Goal: Task Accomplishment & Management: Complete application form

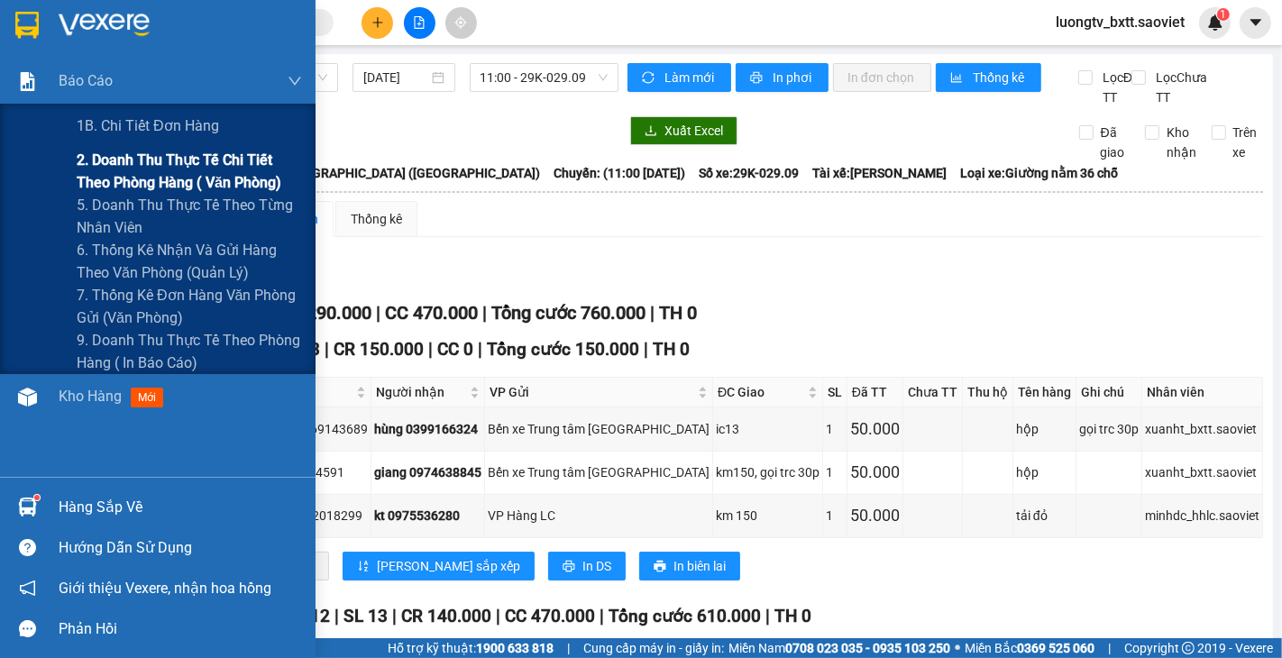
click at [108, 166] on span "2. Doanh thu thực tế chi tiết theo phòng hàng ( văn phòng)" at bounding box center [189, 171] width 225 height 45
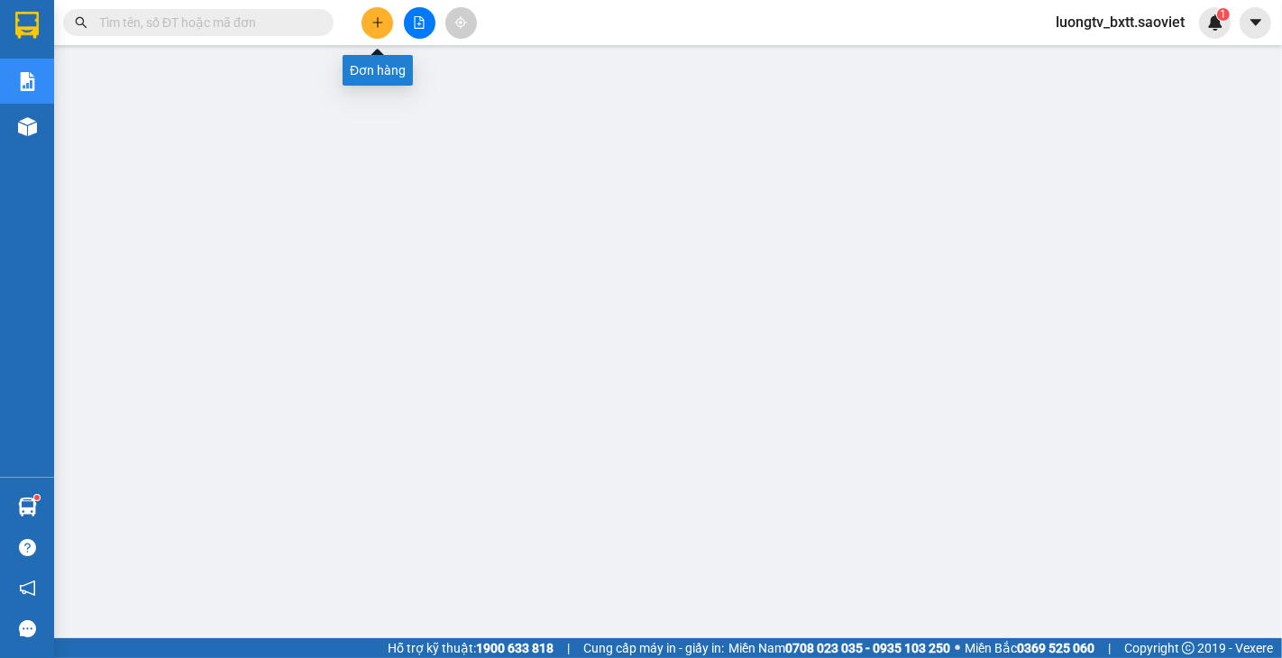
click at [379, 24] on icon "plus" at bounding box center [377, 22] width 13 height 13
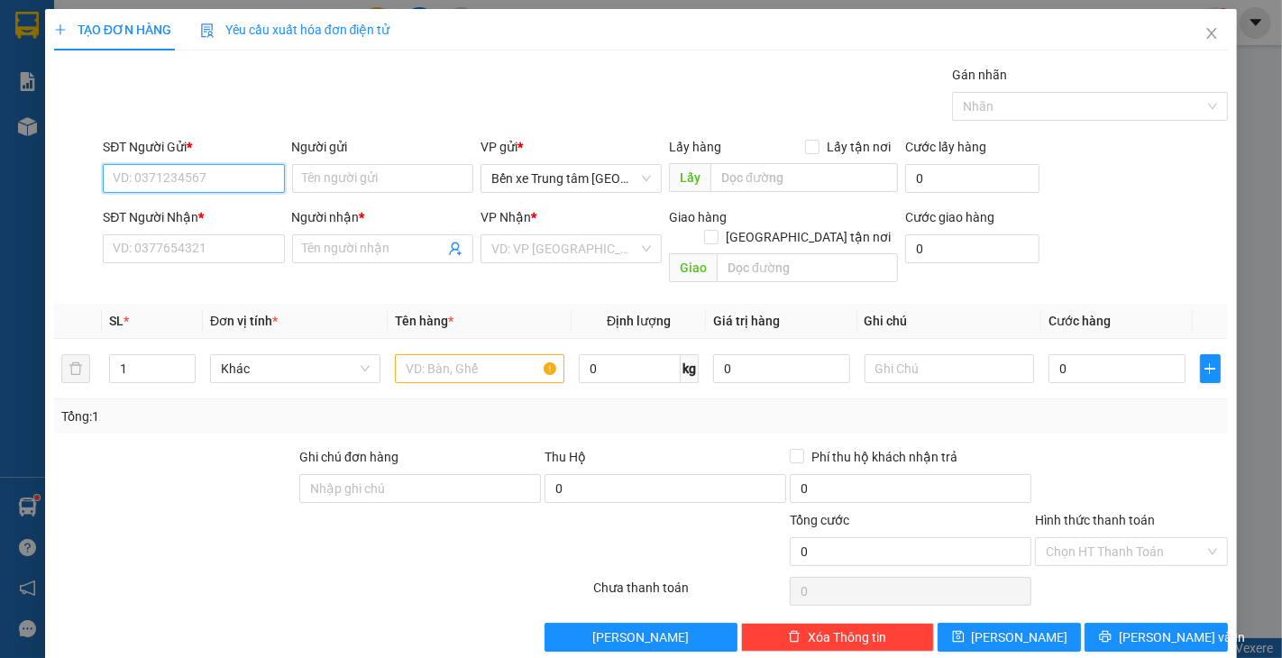
click at [241, 178] on input "SĐT Người Gửi *" at bounding box center [193, 178] width 181 height 29
type input "0382992524"
click at [247, 176] on input "0382992524" at bounding box center [193, 178] width 181 height 29
click at [223, 209] on div "0382992524 - ALUONG BXTT" at bounding box center [195, 215] width 165 height 20
type input "ALUONG BXTT"
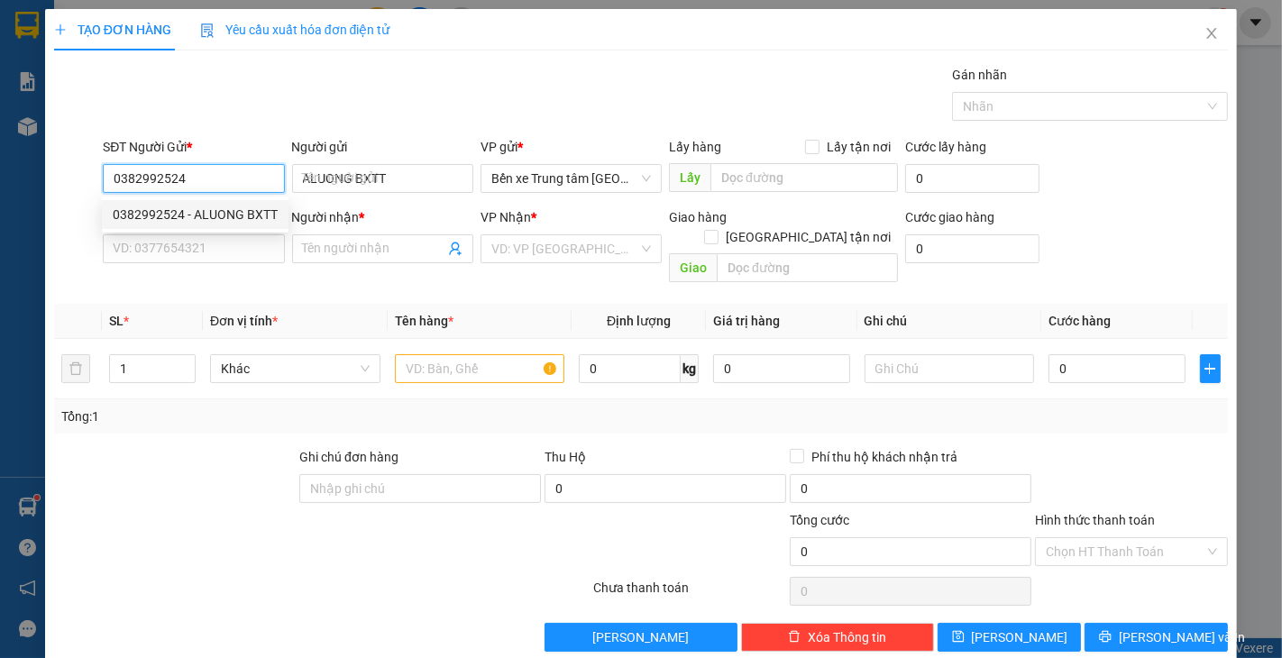
type input "0387610137"
type input "nam vp 06 lc"
type input "0382992524"
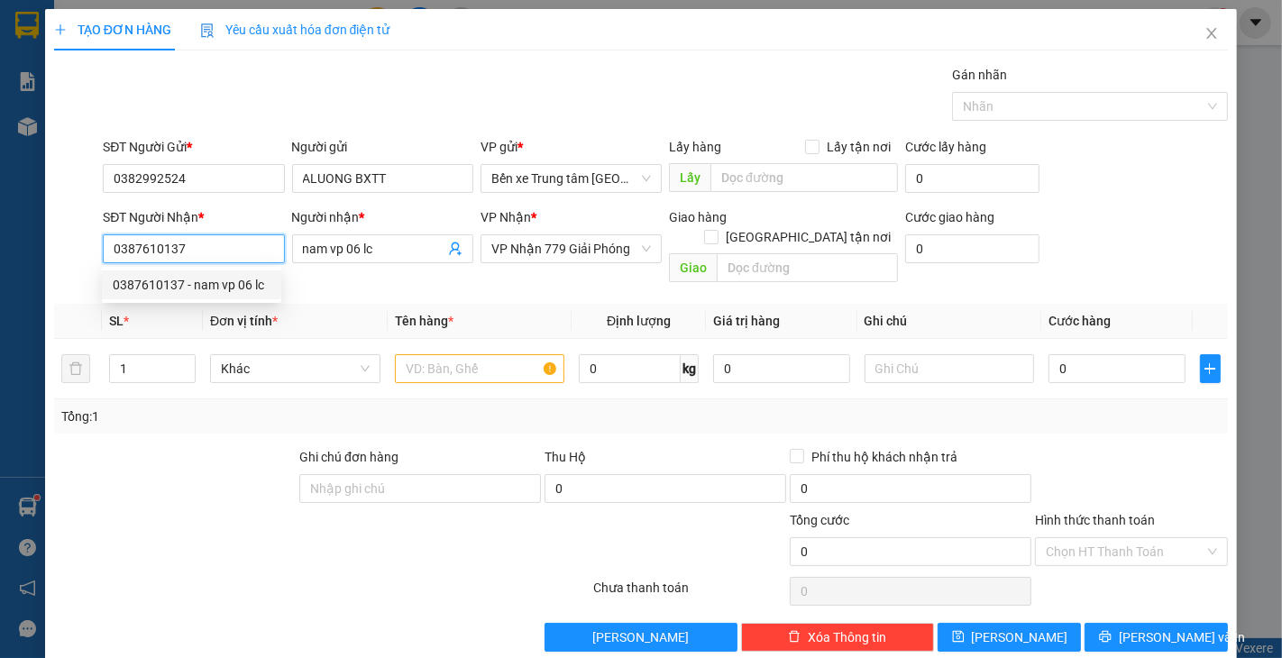
drag, startPoint x: 204, startPoint y: 248, endPoint x: 85, endPoint y: 248, distance: 119.0
click at [85, 248] on div "SĐT Người Nhận * 0387610137 Người nhận * nam vp 06 lc VP Nhận * VP Nhận 779 Giả…" at bounding box center [640, 248] width 1177 height 83
click at [85, 248] on div at bounding box center [76, 248] width 49 height 83
drag, startPoint x: 196, startPoint y: 253, endPoint x: 114, endPoint y: 250, distance: 82.1
click at [114, 250] on input "0387610137" at bounding box center [193, 248] width 181 height 29
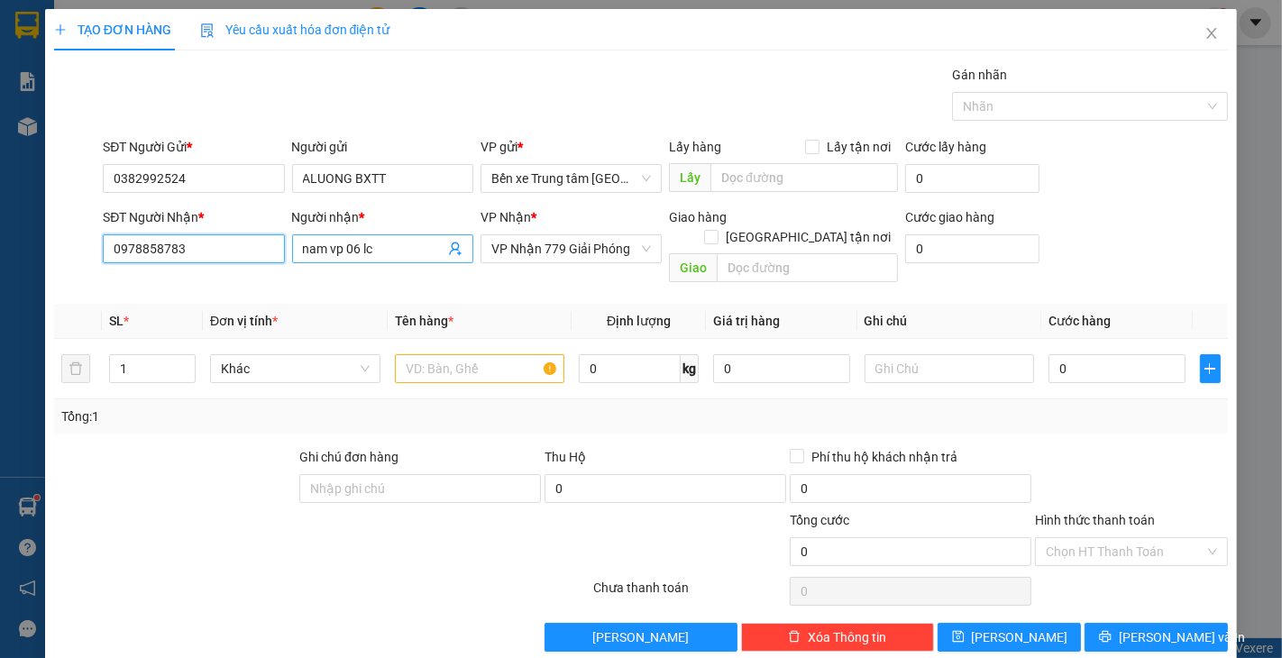
type input "0978858783"
drag, startPoint x: 393, startPoint y: 250, endPoint x: 296, endPoint y: 252, distance: 97.4
click at [296, 252] on span "nam vp 06 lc" at bounding box center [382, 248] width 181 height 29
type input "KT-0382625691"
click at [434, 354] on input "text" at bounding box center [480, 368] width 170 height 29
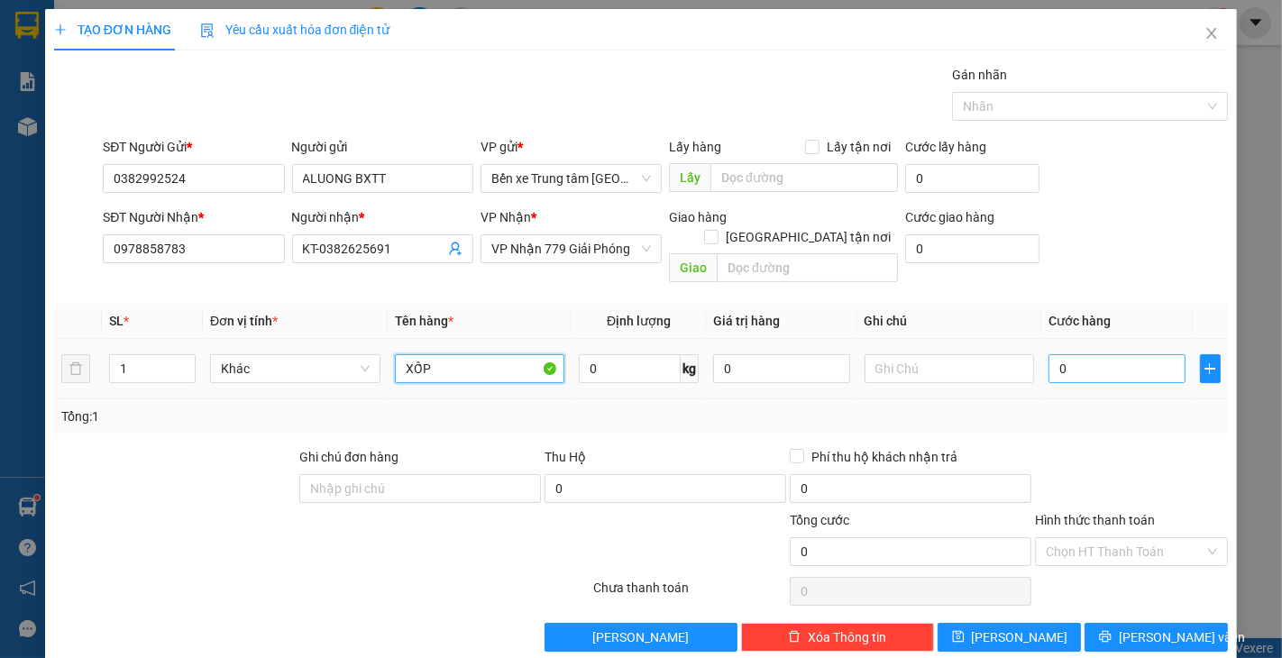
type input "XỐP"
click at [1101, 359] on input "0" at bounding box center [1116, 368] width 136 height 29
type input "5"
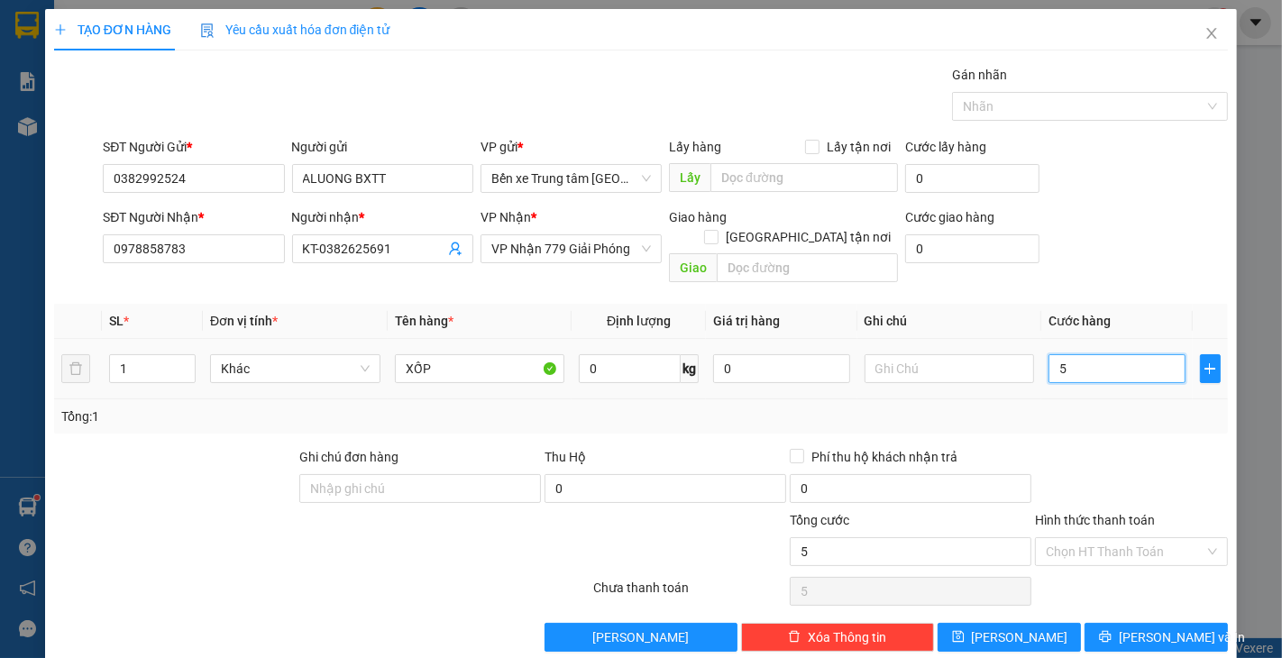
type input "50"
click at [593, 247] on span "VP Nhận 779 Giải Phóng" at bounding box center [571, 248] width 160 height 27
type input "50.000"
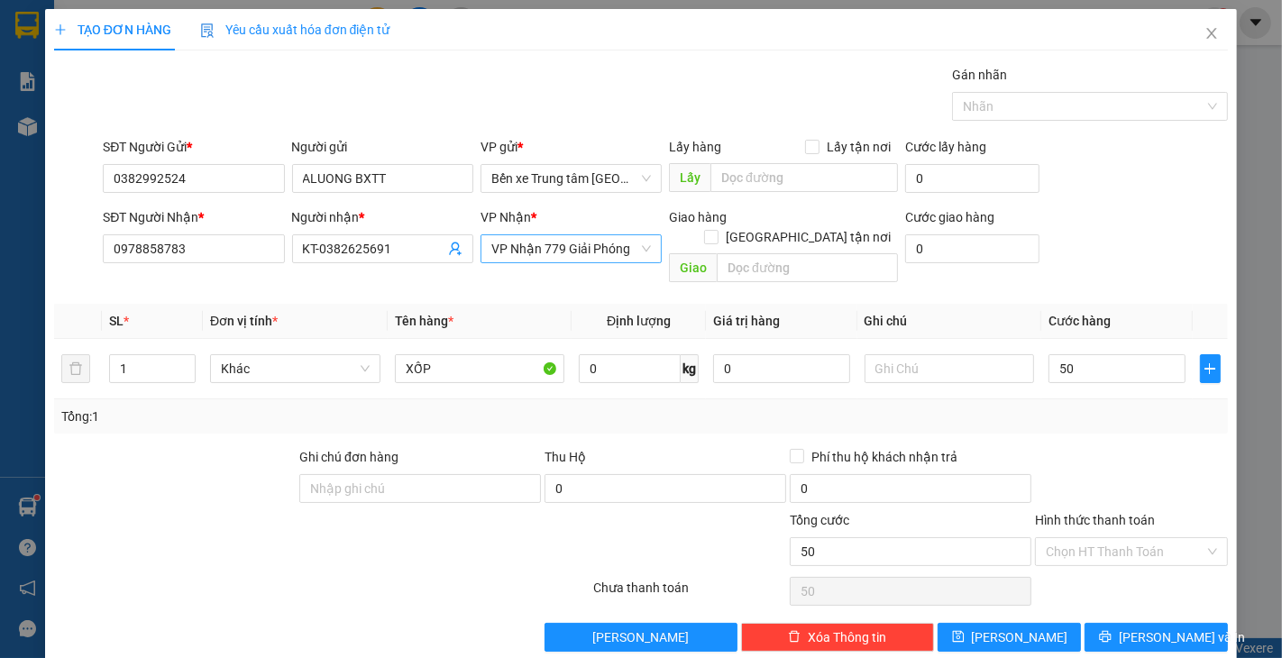
type input "50.000"
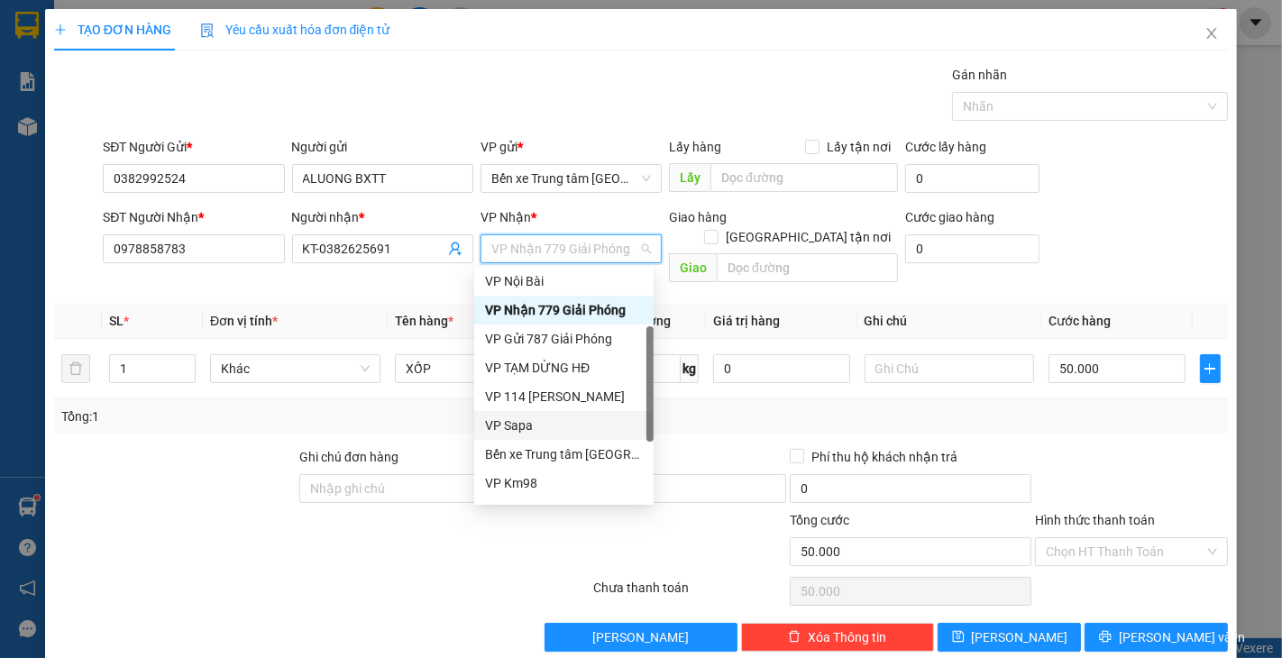
scroll to position [180, 0]
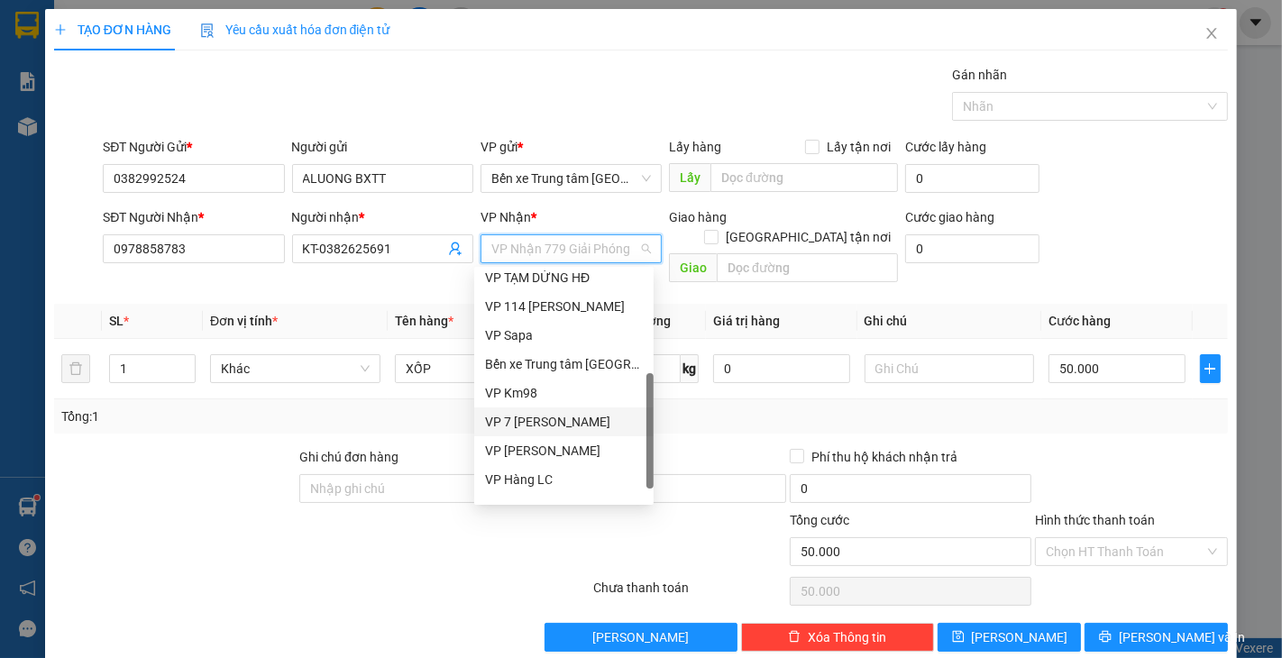
click at [577, 424] on div "VP 7 [PERSON_NAME]" at bounding box center [564, 422] width 158 height 20
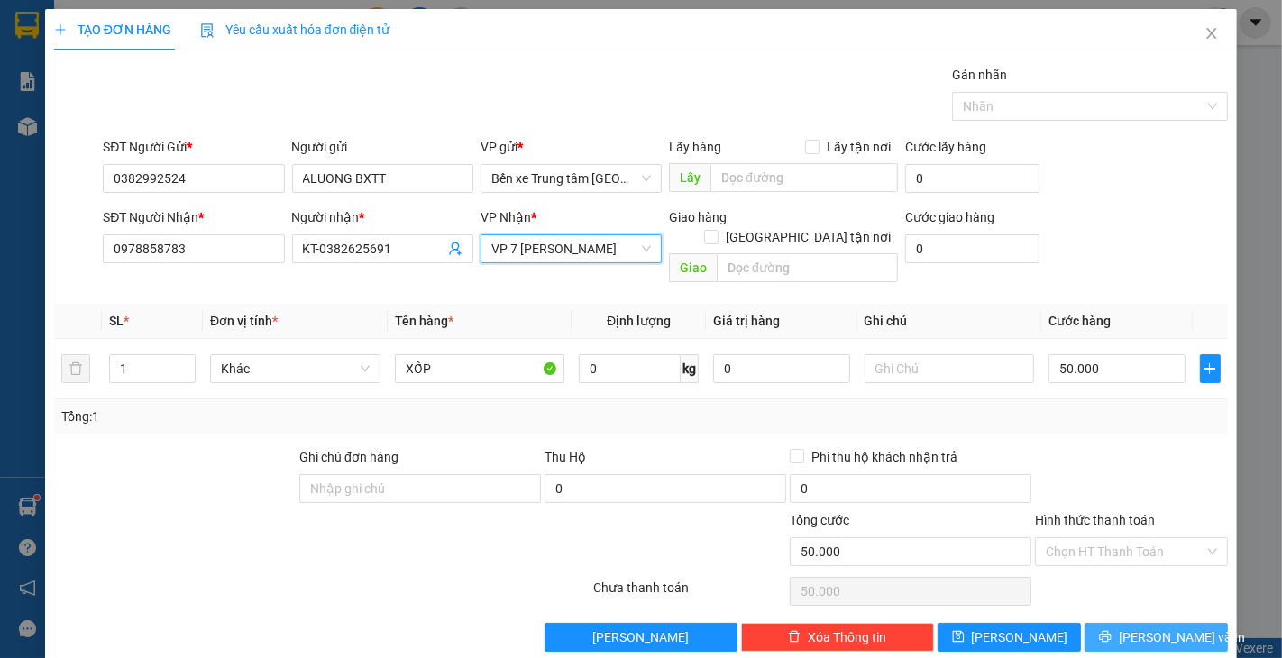
click at [1146, 627] on span "[PERSON_NAME] và In" at bounding box center [1182, 637] width 126 height 20
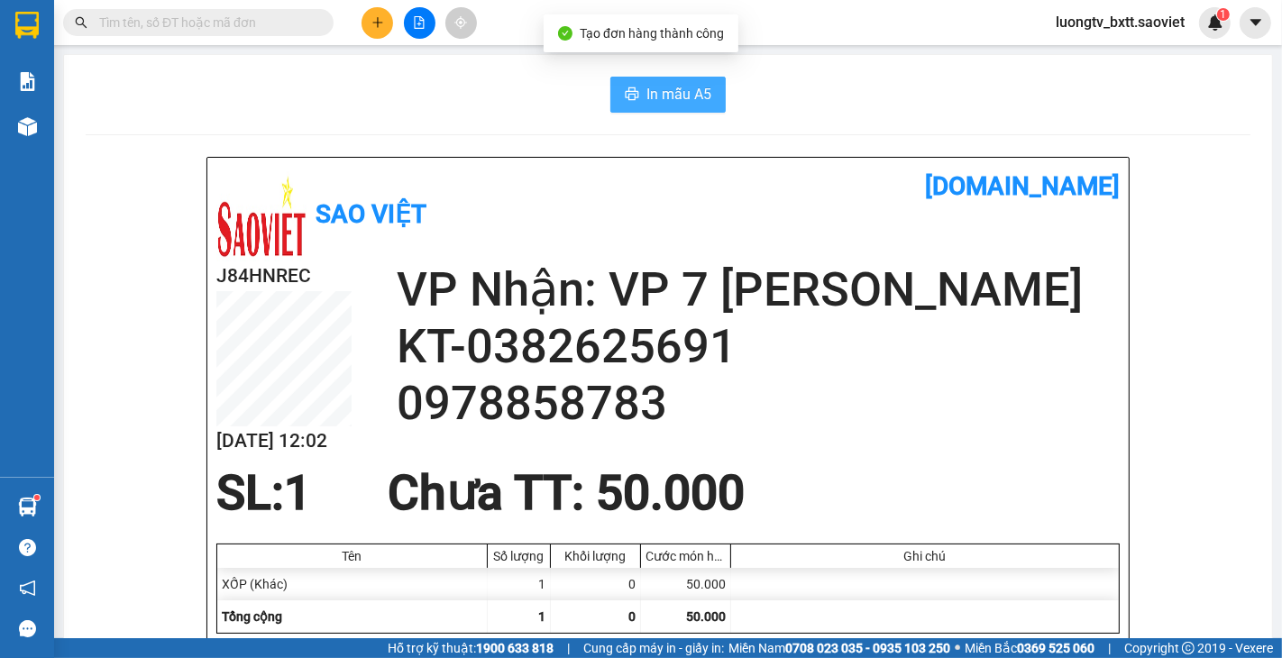
click at [646, 96] on span "In mẫu A5" at bounding box center [678, 94] width 65 height 23
drag, startPoint x: 1173, startPoint y: 420, endPoint x: 997, endPoint y: 243, distance: 249.2
click at [507, 88] on div "In mẫu A5" at bounding box center [668, 95] width 1165 height 36
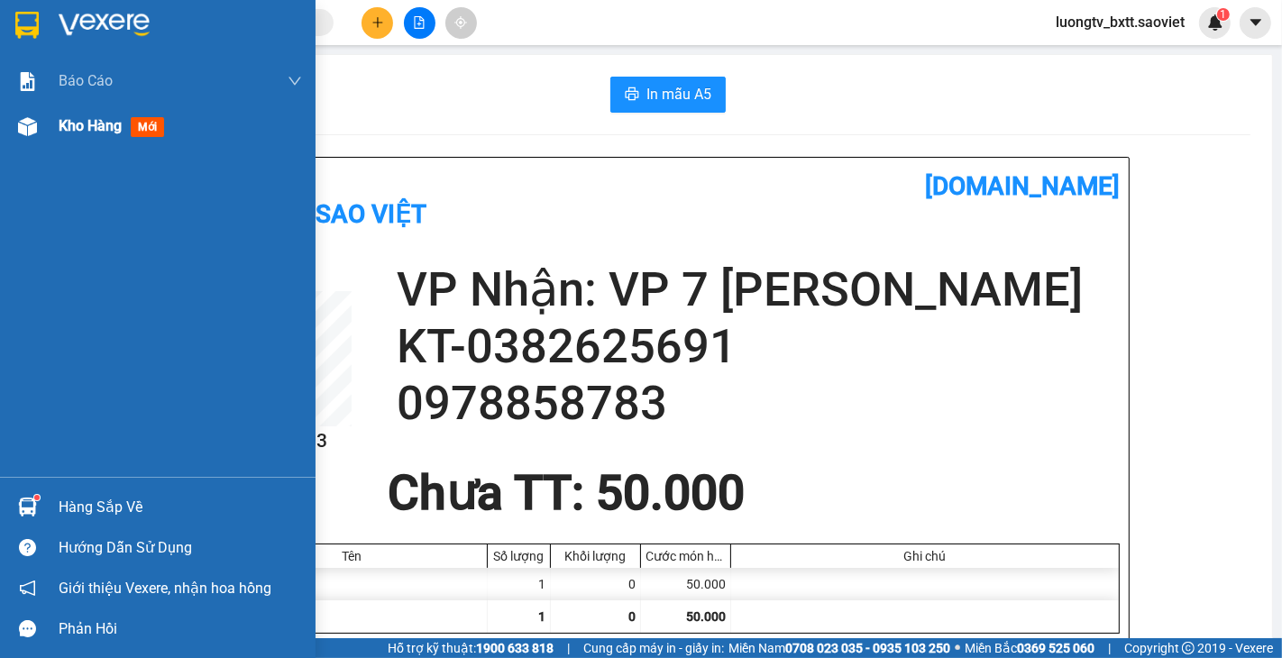
click at [84, 132] on span "Kho hàng" at bounding box center [90, 125] width 63 height 17
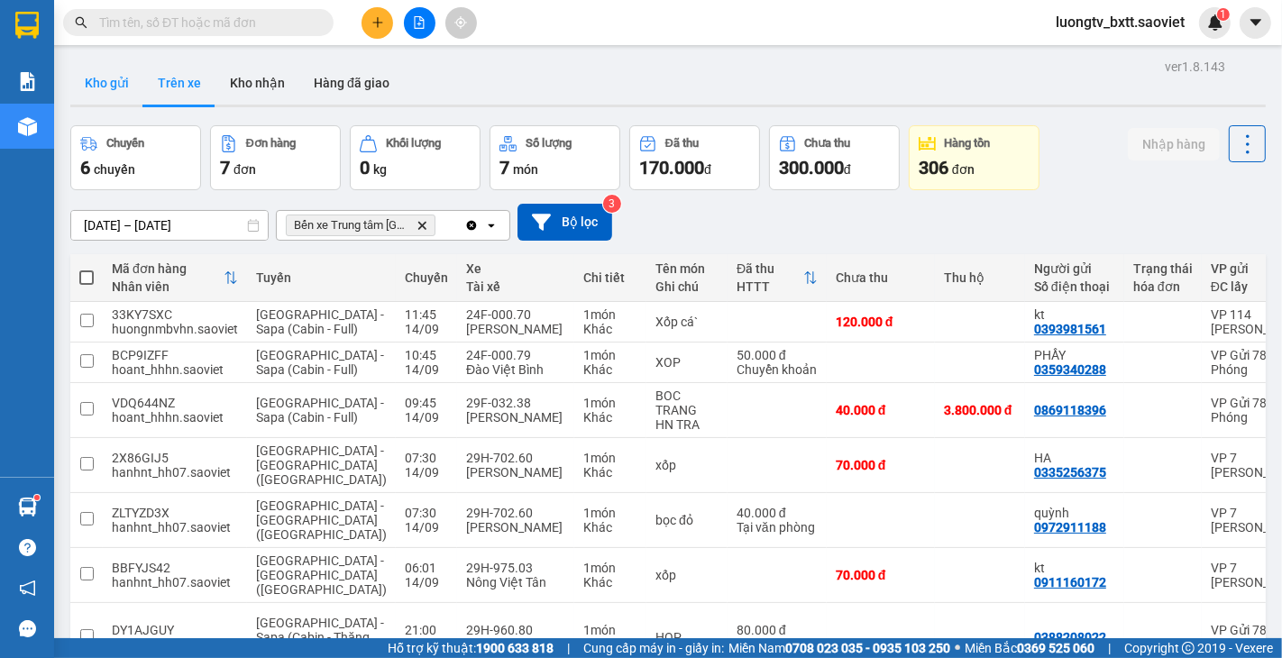
click at [108, 84] on button "Kho gửi" at bounding box center [106, 82] width 73 height 43
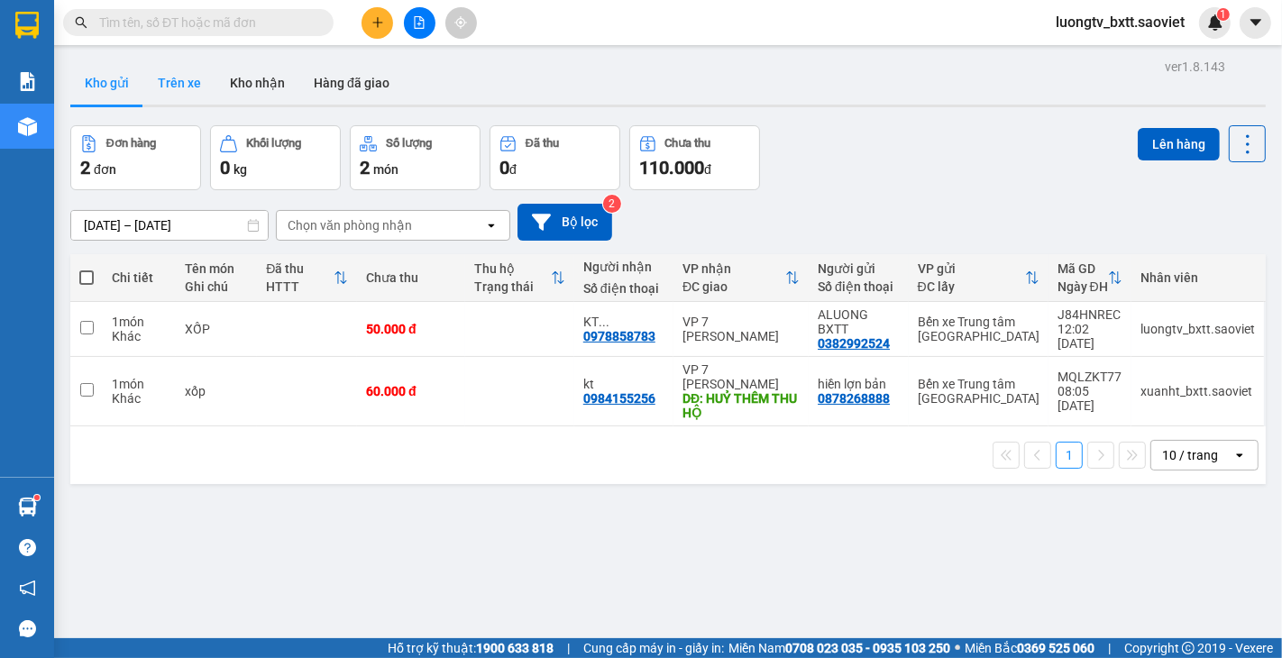
click at [182, 87] on button "Trên xe" at bounding box center [179, 82] width 72 height 43
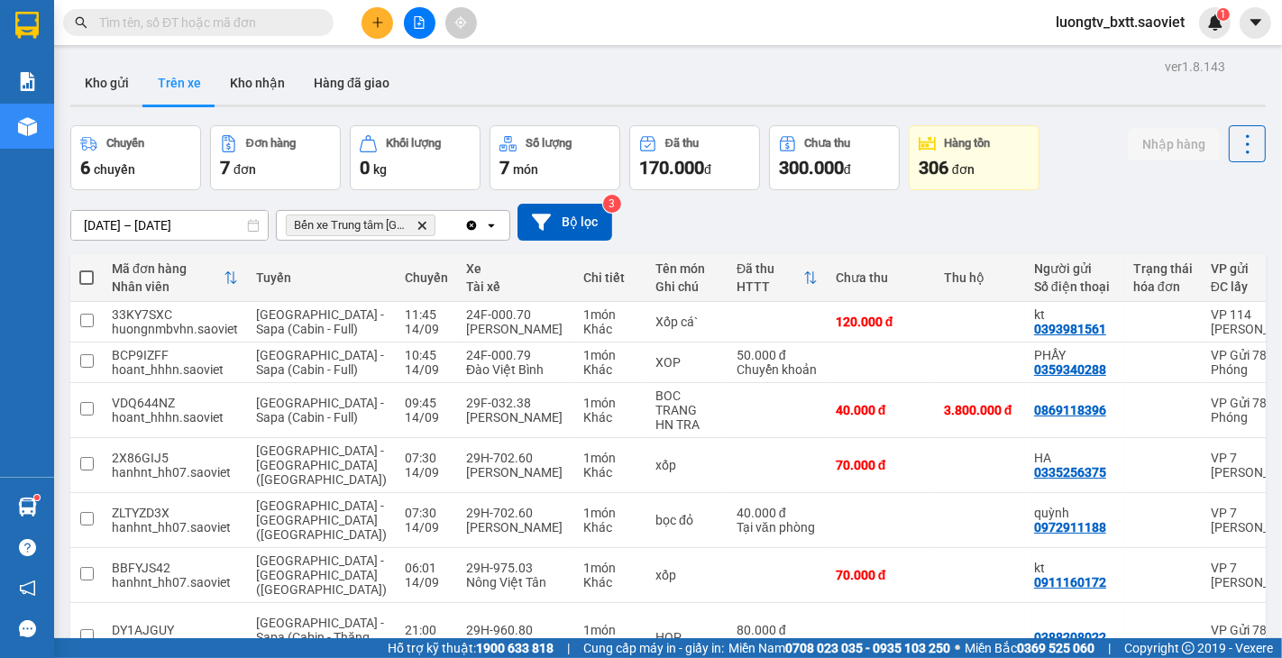
click at [1071, 169] on div "Chuyến 6 chuyến Đơn hàng 7 đơn Khối lượng 0 kg Số lượng 7 món Đã thu 170.000 đ …" at bounding box center [667, 157] width 1195 height 65
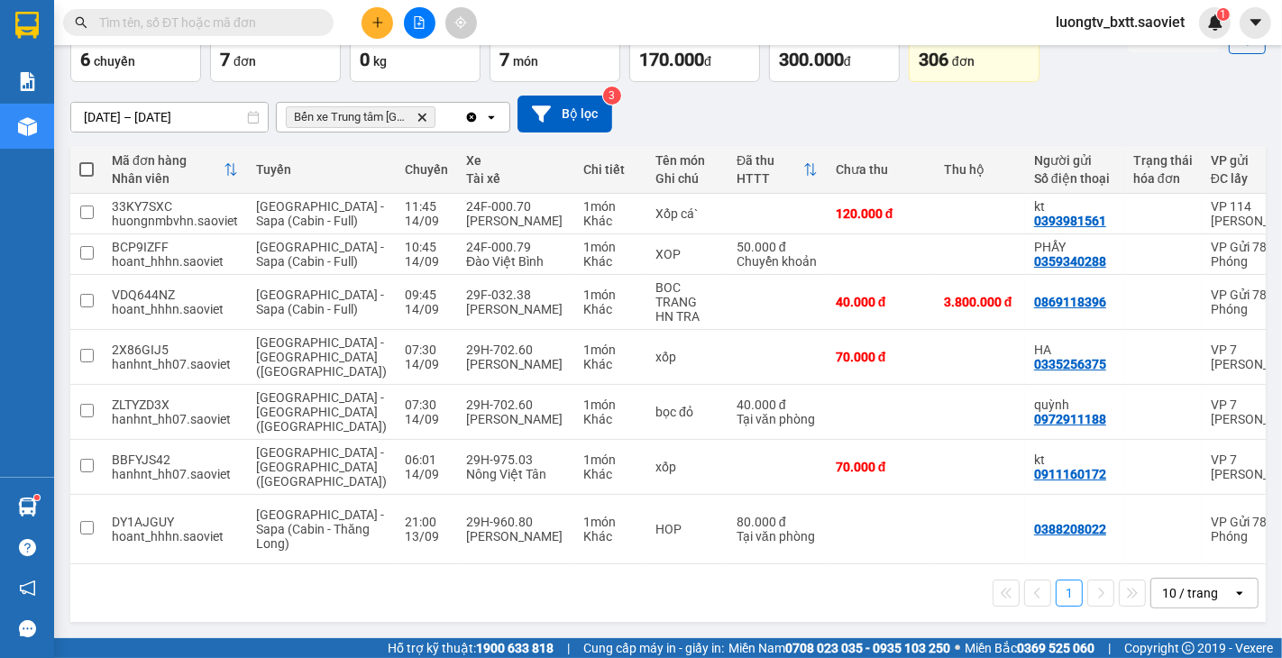
click at [1102, 96] on div "[DATE] – [DATE] Press the down arrow key to interact with the calendar and sele…" at bounding box center [667, 114] width 1195 height 37
drag, startPoint x: 972, startPoint y: 193, endPoint x: 836, endPoint y: 230, distance: 140.2
click at [955, 199] on tr "33KY7SXC huongnmbvhn.[GEOGRAPHIC_DATA] - [GEOGRAPHIC_DATA] (Cabin - Full) 11:45…" at bounding box center [862, 214] width 1585 height 41
checkbox input "true"
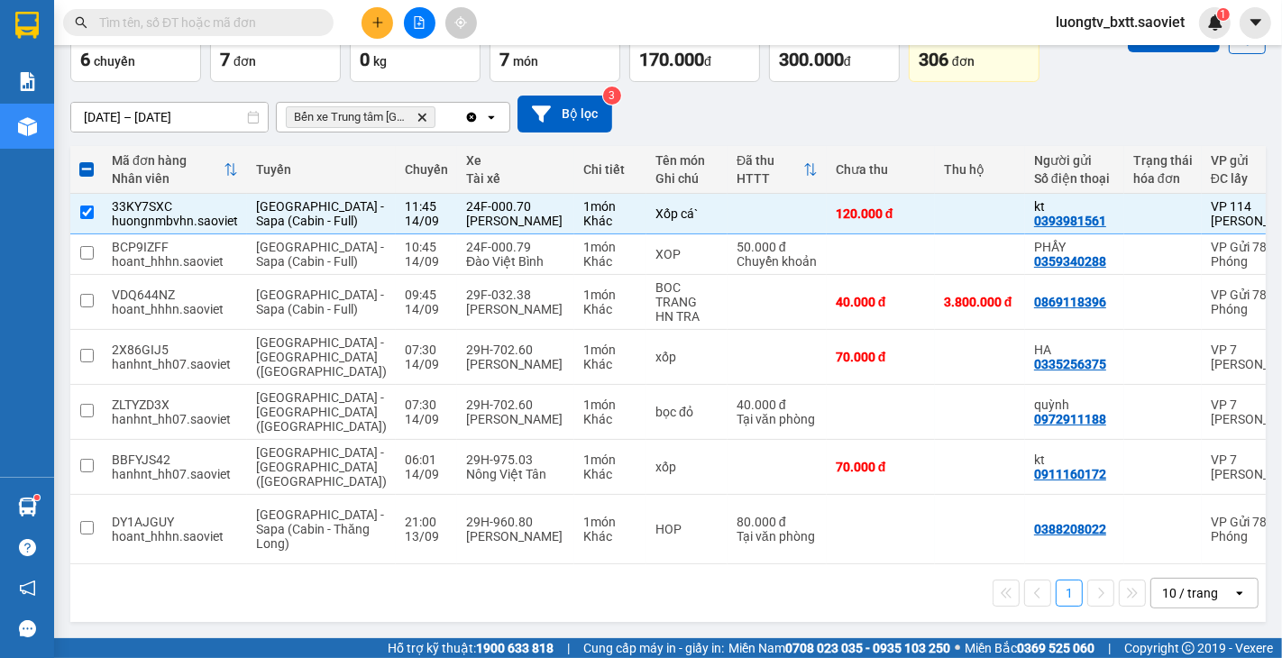
click at [1115, 83] on div "[DATE] – [DATE] Press the down arrow key to interact with the calendar and sele…" at bounding box center [667, 114] width 1195 height 64
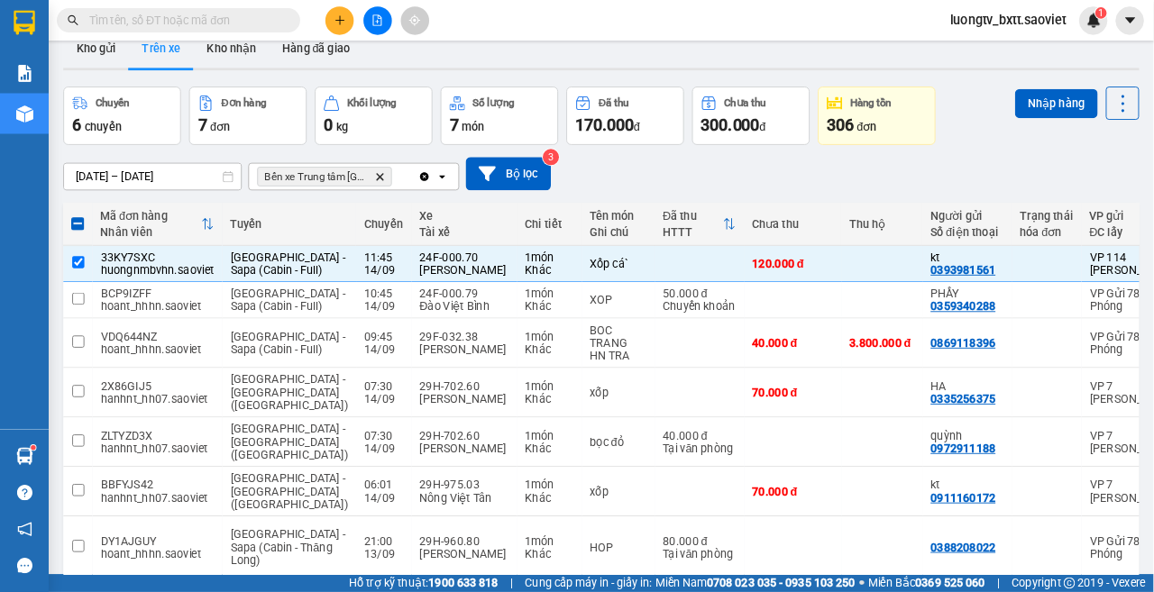
scroll to position [0, 0]
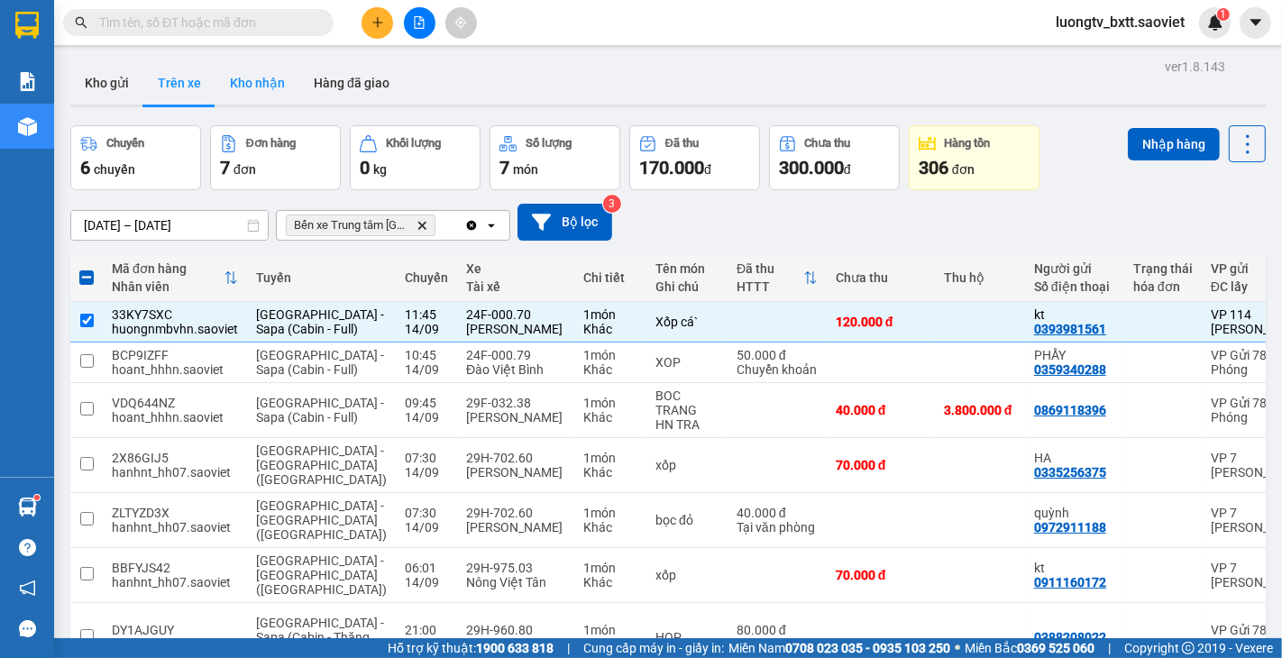
click at [274, 84] on button "Kho nhận" at bounding box center [257, 82] width 84 height 43
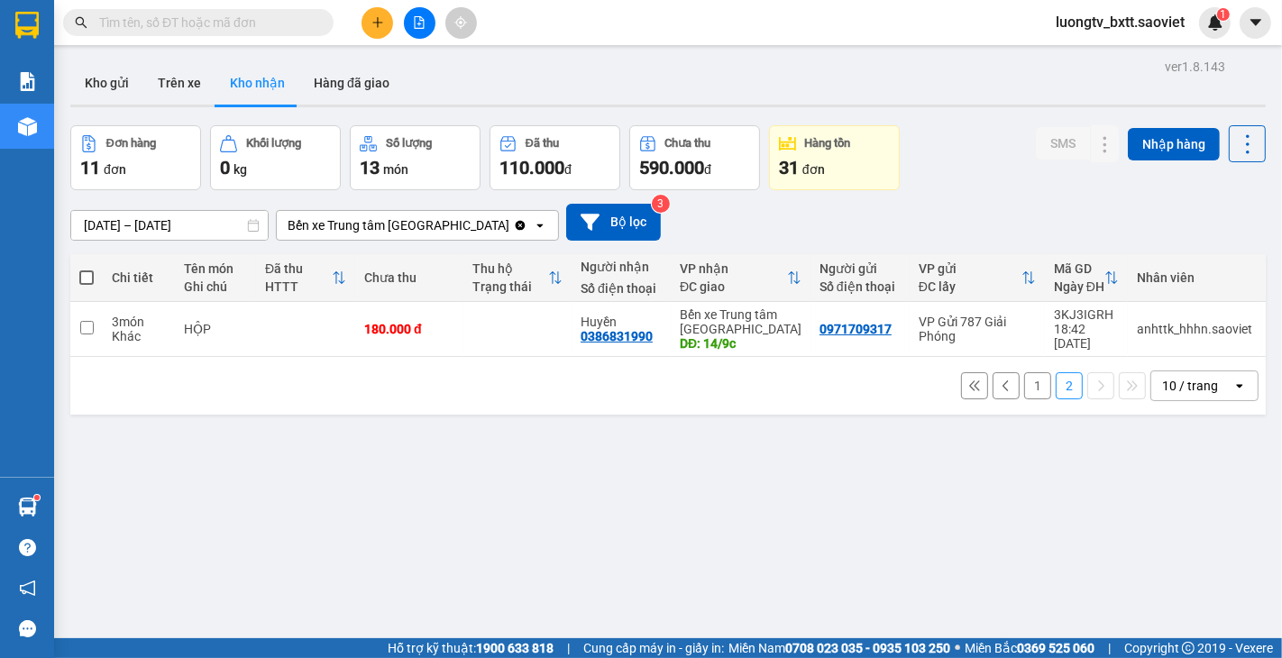
click at [1024, 390] on button "1" at bounding box center [1037, 385] width 27 height 27
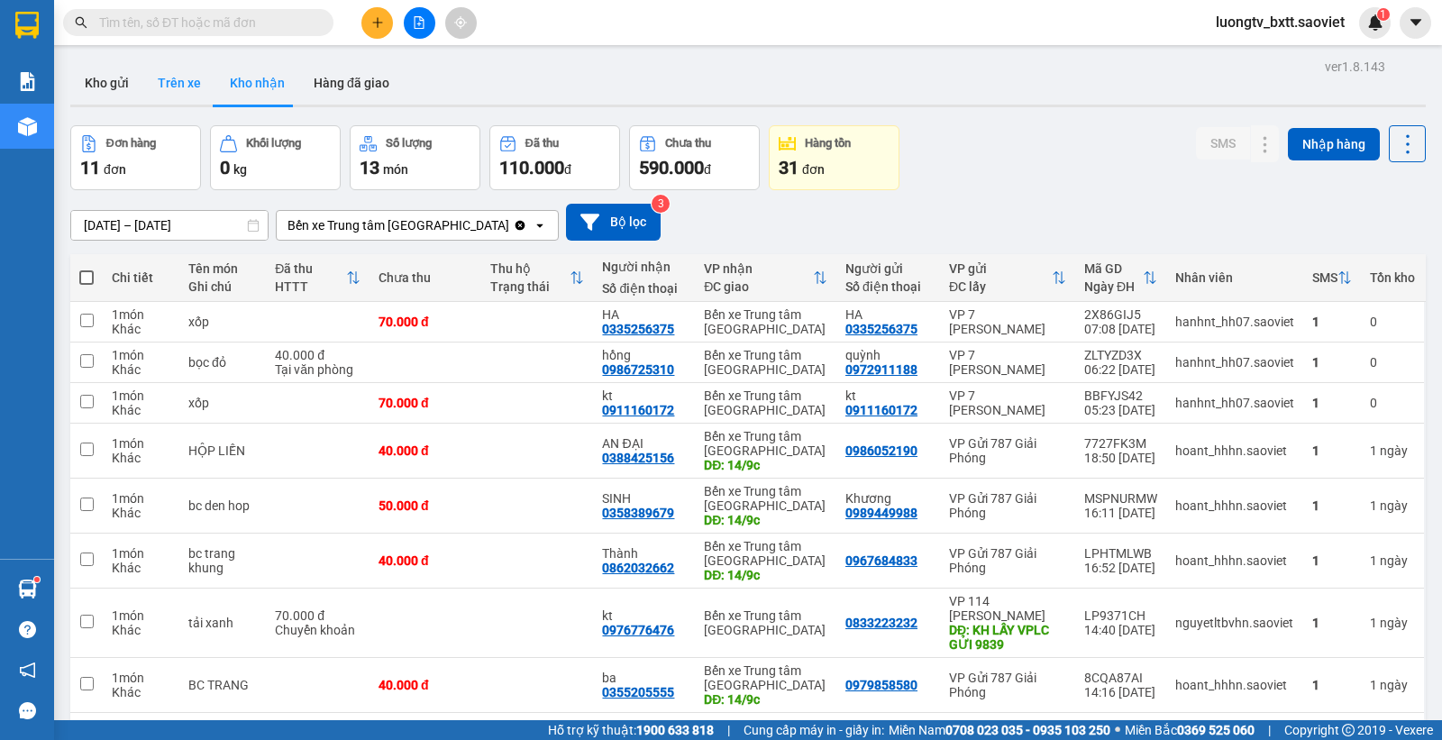
click at [174, 87] on button "Trên xe" at bounding box center [179, 82] width 72 height 43
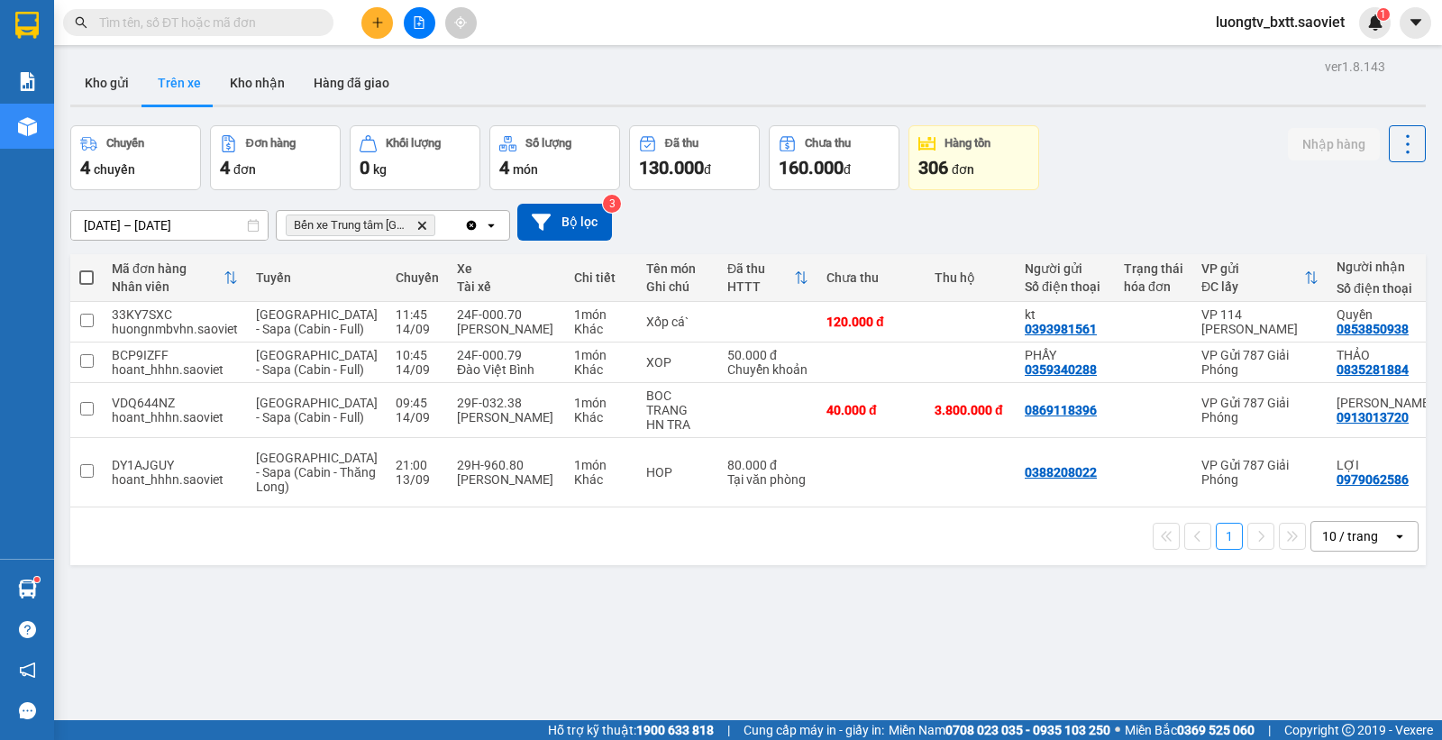
click at [1192, 122] on div "ver 1.8.143 Kho gửi Trên xe Kho nhận Hàng đã giao Chuyến 4 chuyến Đơn hàng 4 đơ…" at bounding box center [748, 424] width 1370 height 740
click at [380, 16] on icon "plus" at bounding box center [377, 22] width 13 height 13
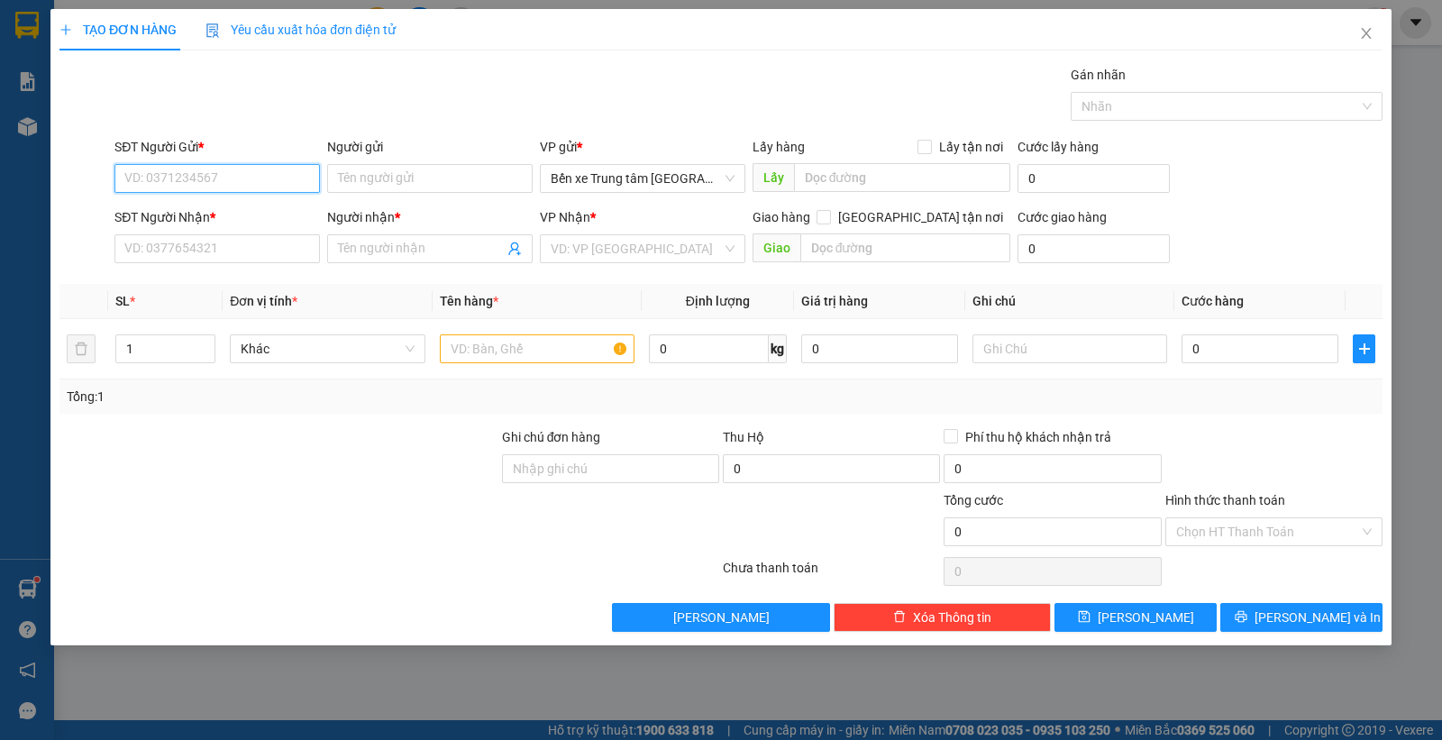
click at [289, 180] on input "SĐT Người Gửi *" at bounding box center [217, 178] width 206 height 29
type input "0"
type input "0869239983"
click at [195, 217] on div "0869239983" at bounding box center [217, 216] width 184 height 20
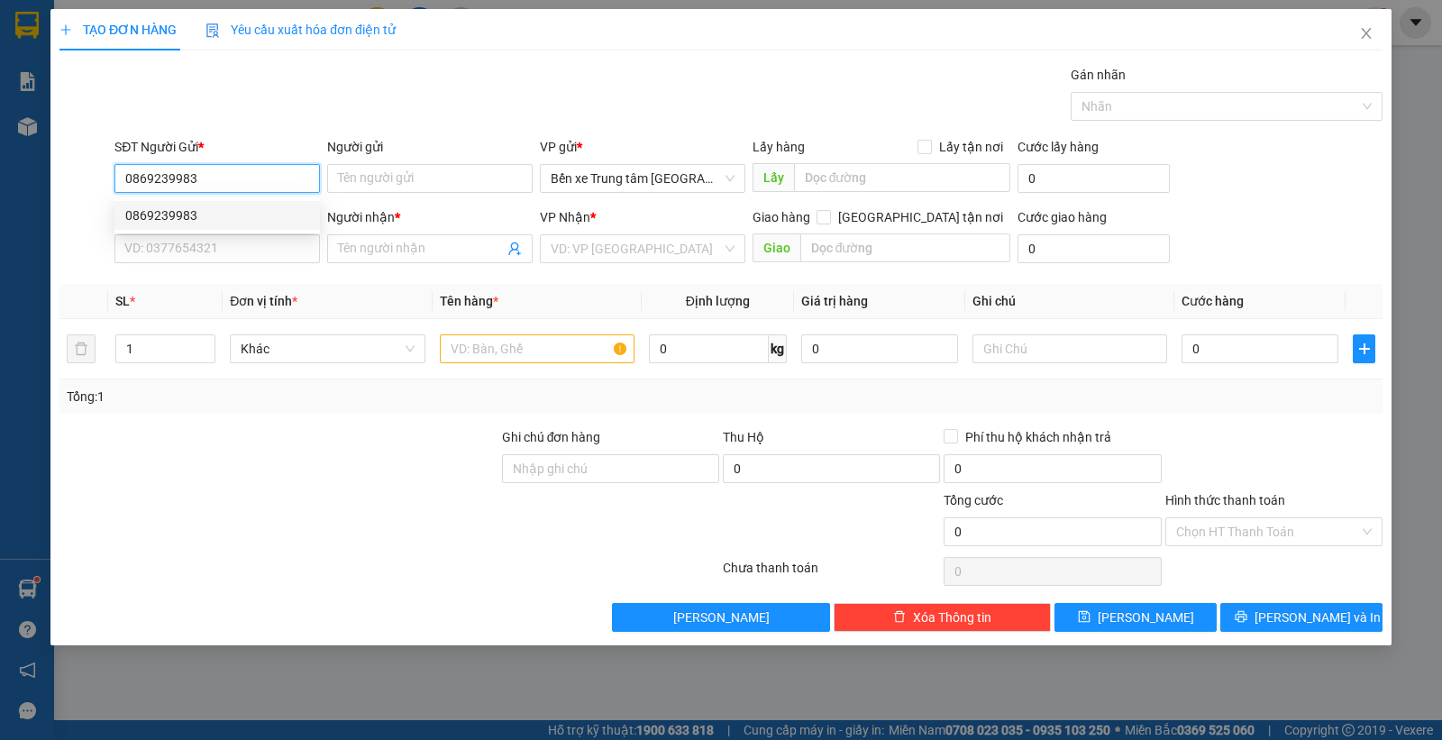
type input "0386243268"
type input "kt"
type input "mê linh"
type input "0869239983"
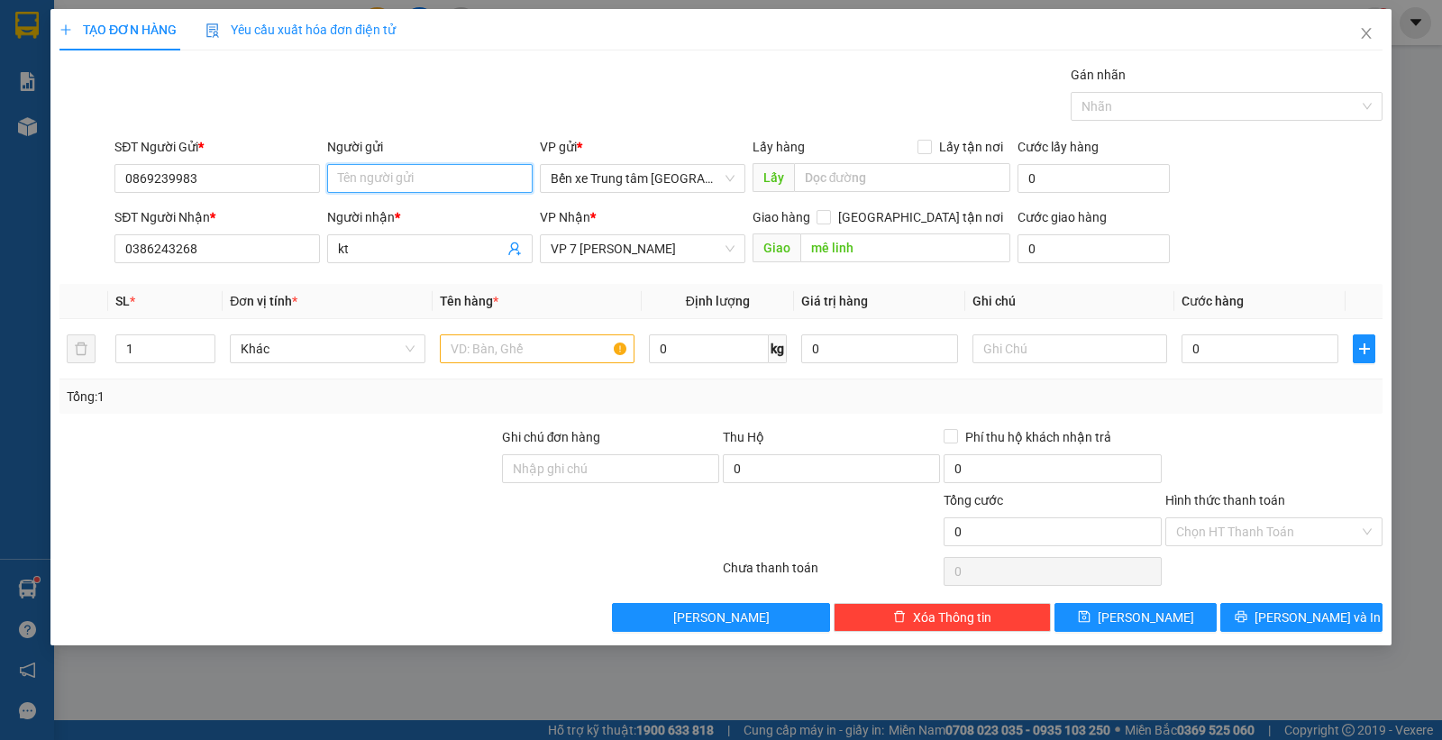
click at [367, 180] on input "Người gửi" at bounding box center [430, 178] width 206 height 29
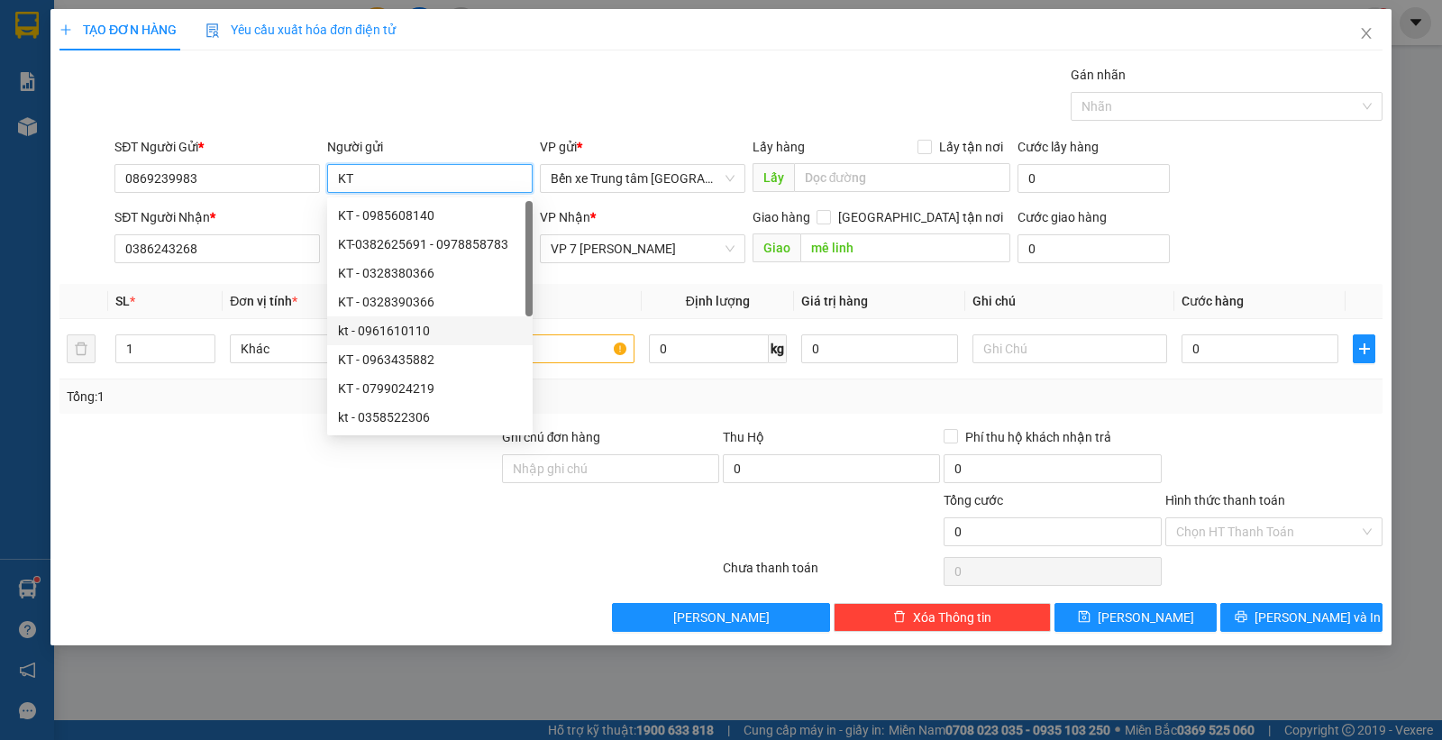
type input "KT"
click at [1281, 186] on div "SĐT Người Gửi * 0869239983 Người gửi KT VP gửi * Bến xe Trung tâm Lào Cai Lấy h…" at bounding box center [748, 168] width 1275 height 63
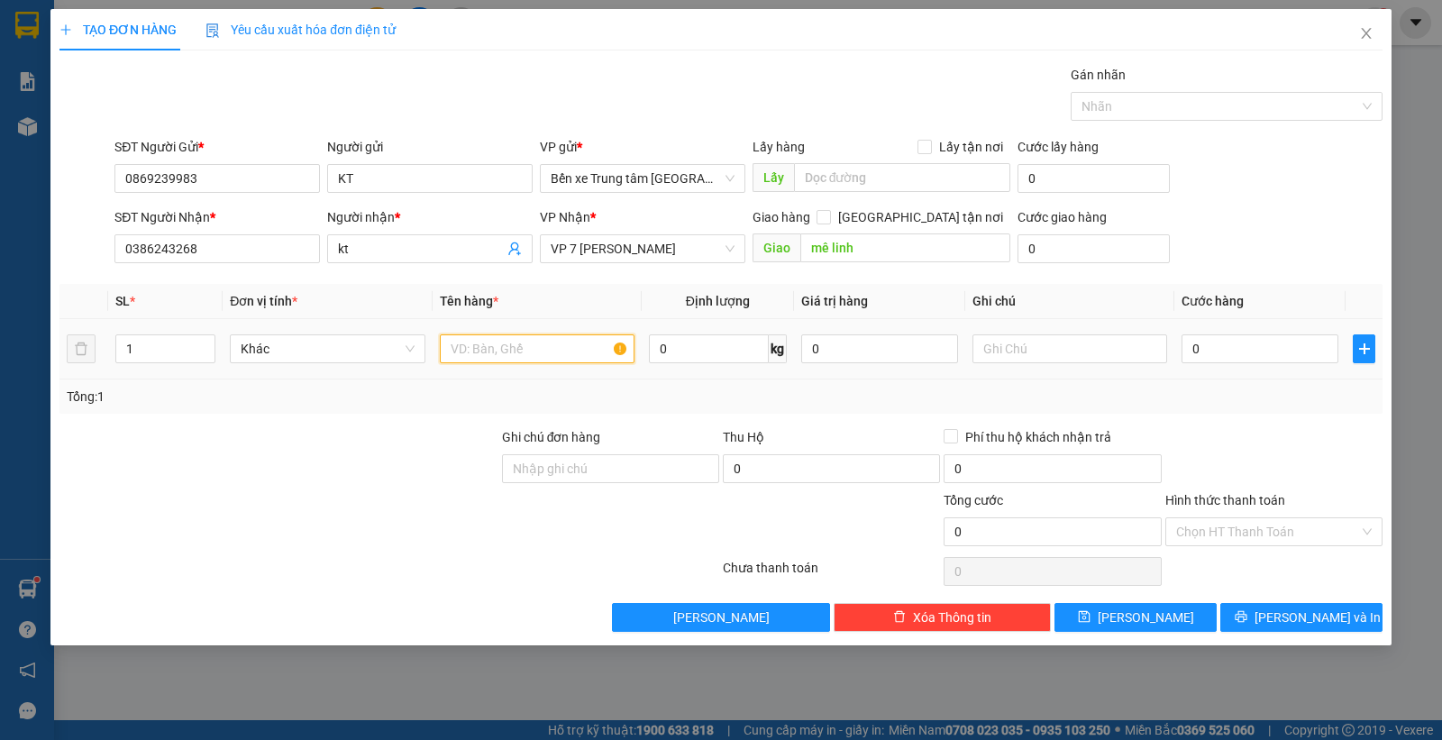
click at [478, 344] on input "text" at bounding box center [537, 348] width 195 height 29
type input "CAN"
click at [1245, 348] on input "0" at bounding box center [1260, 348] width 157 height 29
type input "5"
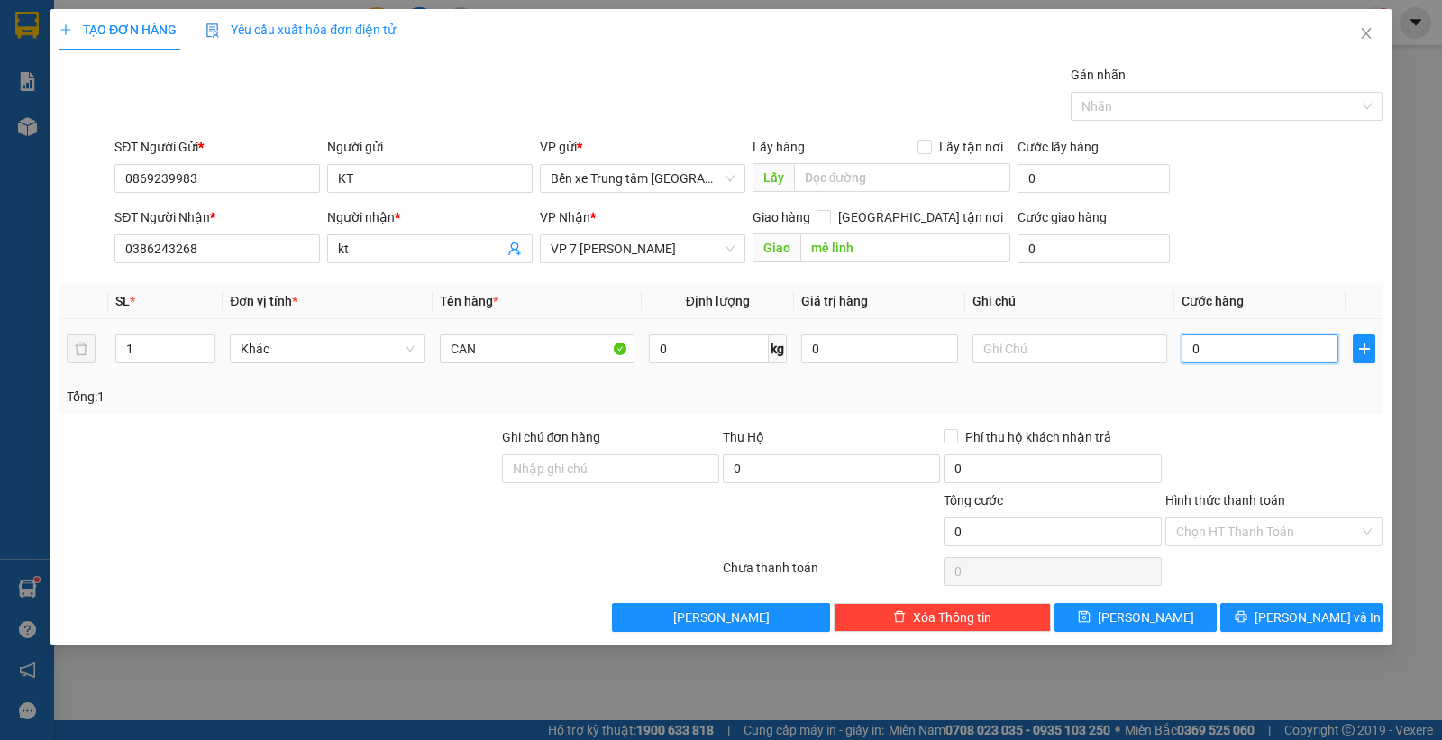
type input "5"
type input "50"
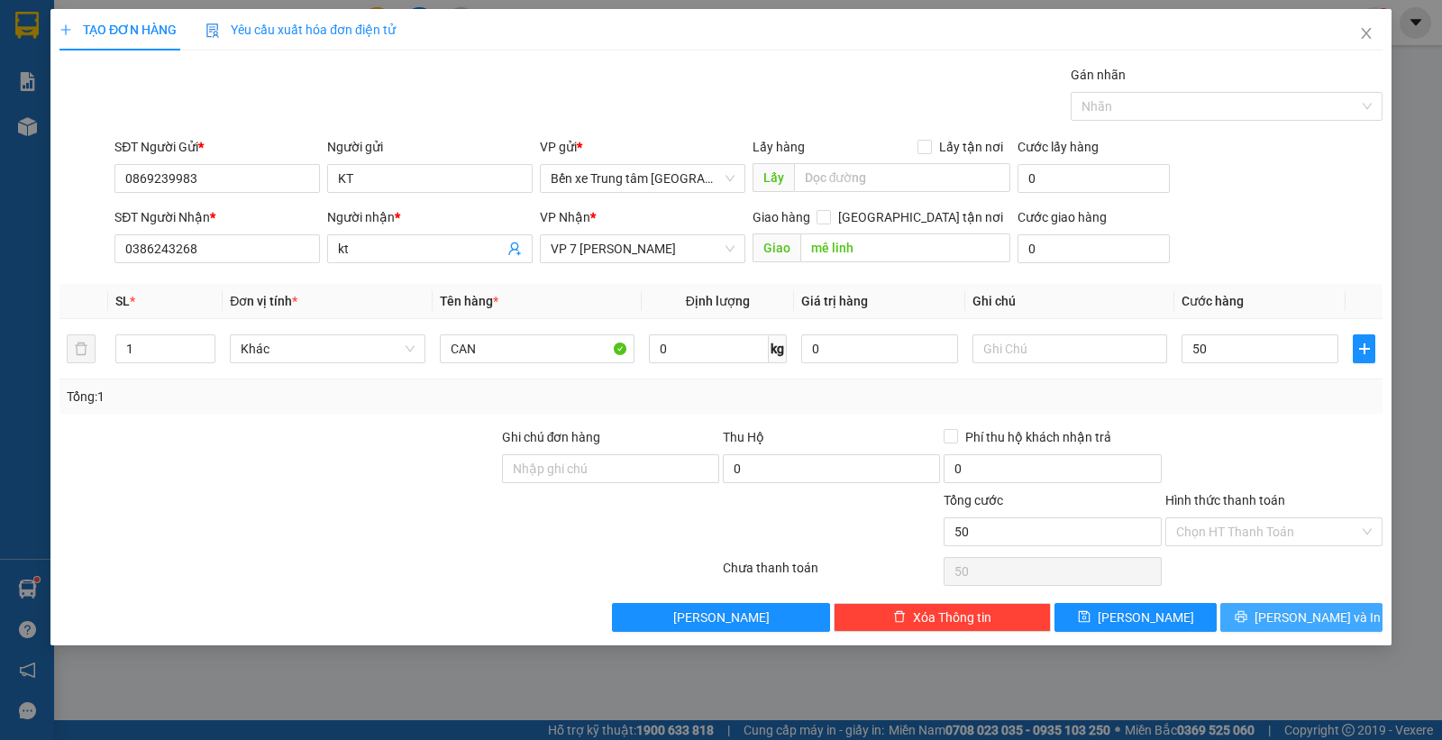
click at [1281, 625] on span "[PERSON_NAME] và In" at bounding box center [1318, 617] width 126 height 20
click at [1281, 624] on span "[PERSON_NAME] và In" at bounding box center [1318, 617] width 126 height 20
type input "50.000"
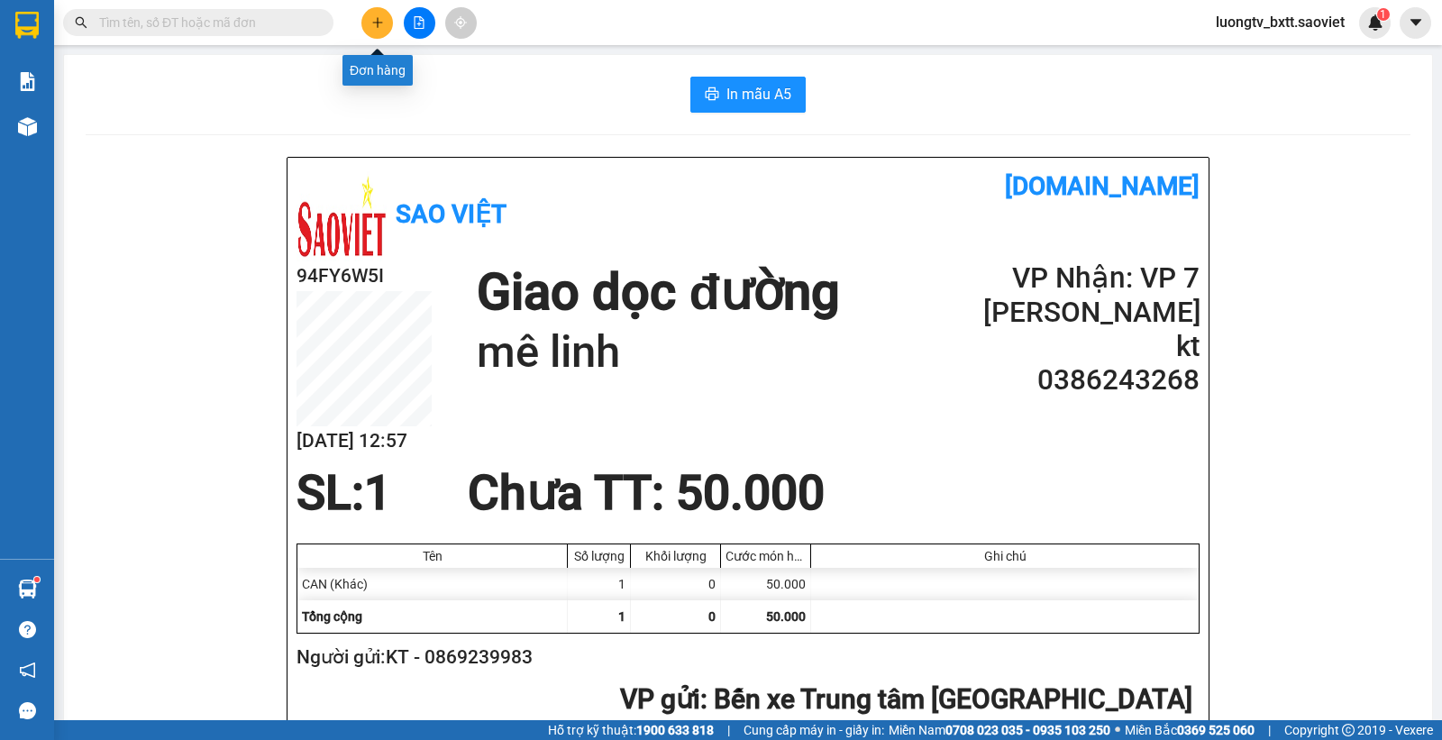
click at [383, 21] on icon "plus" at bounding box center [377, 22] width 13 height 13
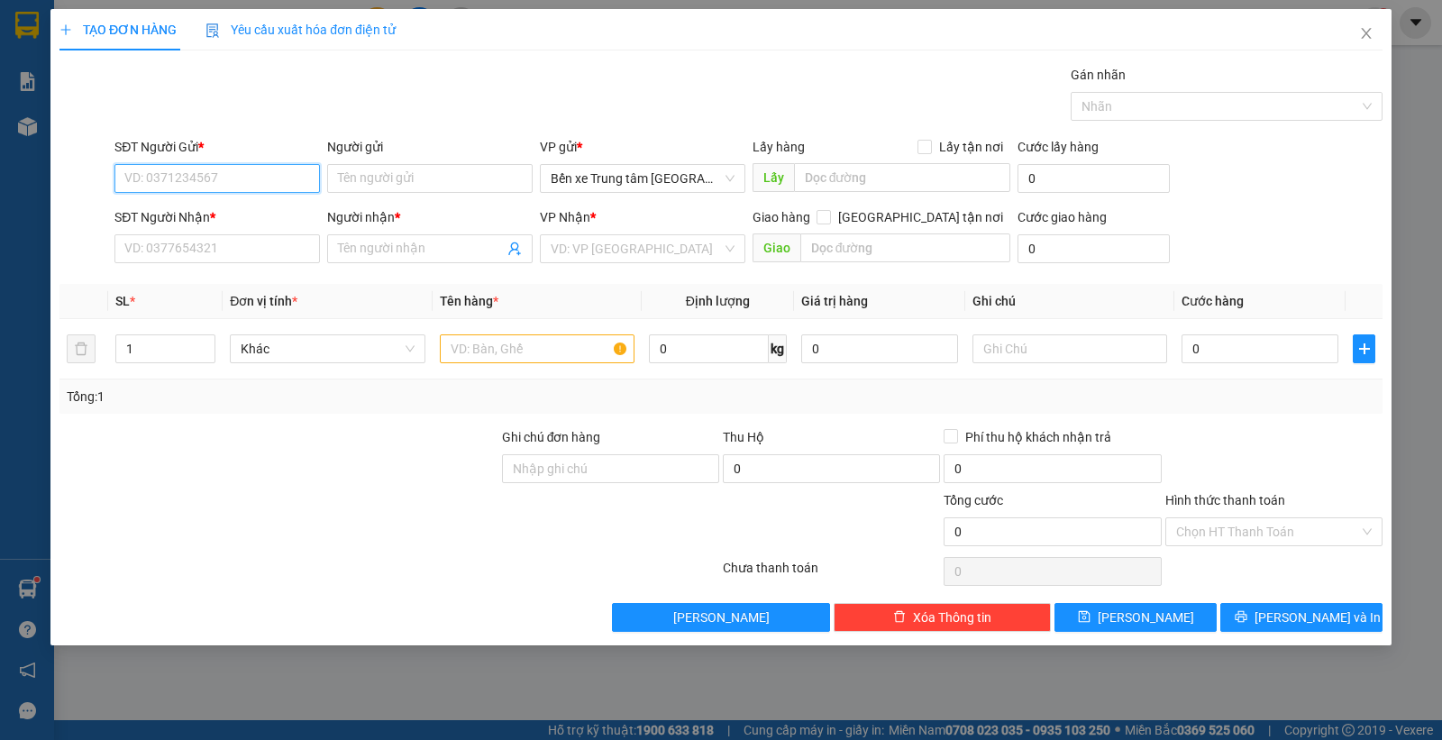
click at [236, 189] on input "SĐT Người Gửi *" at bounding box center [217, 178] width 206 height 29
type input "0965365976"
click at [206, 221] on div "0965365976" at bounding box center [217, 216] width 184 height 20
type input "0327081216"
type input "tùng"
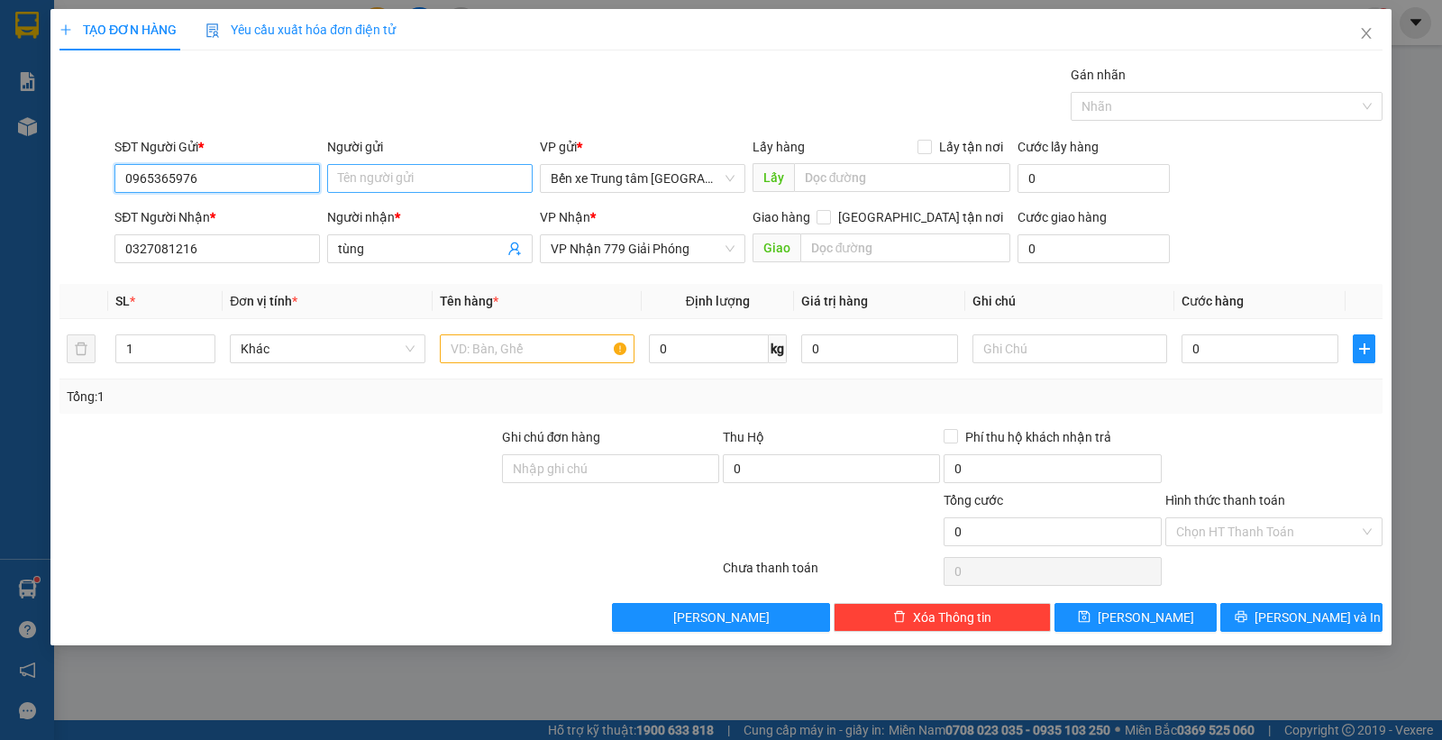
type input "0965365976"
click at [361, 176] on input "Người gửi" at bounding box center [430, 178] width 206 height 29
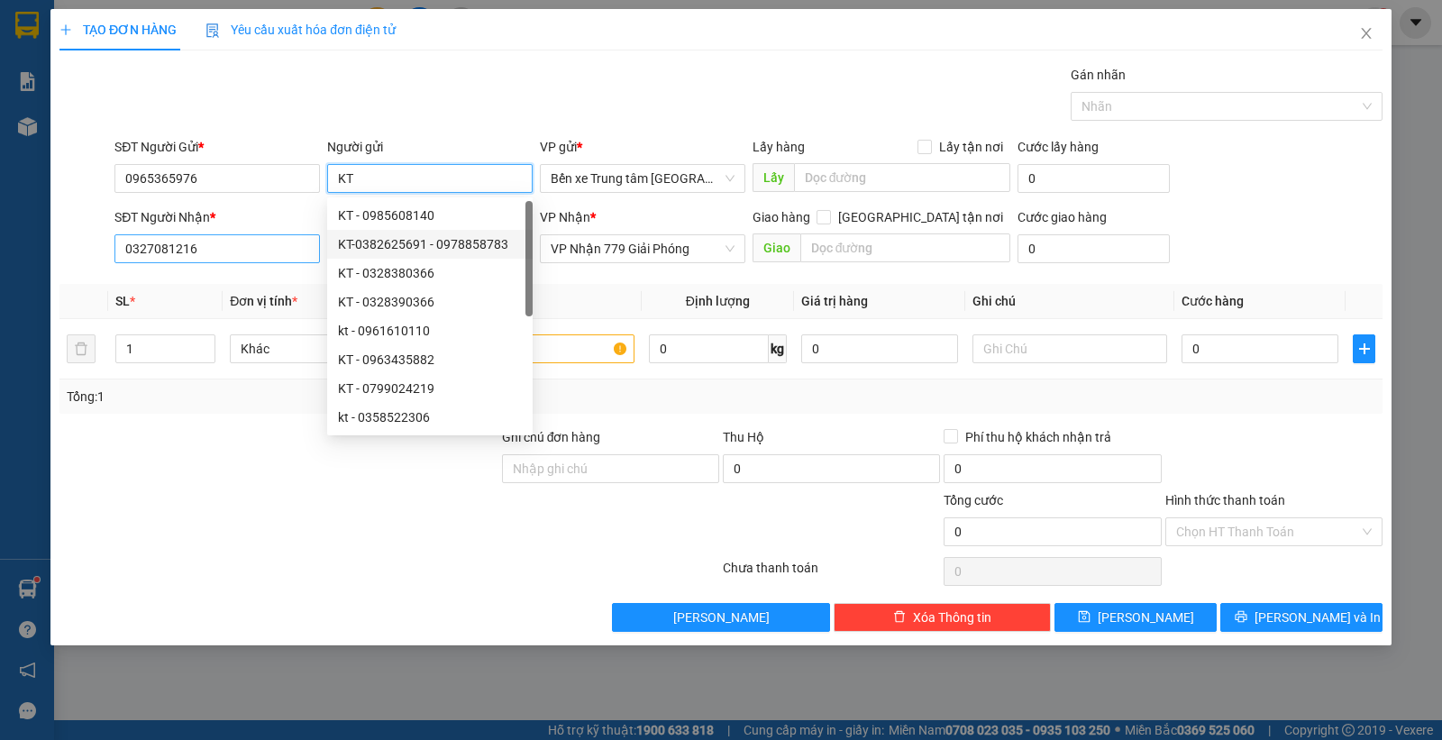
type input "KT"
click at [277, 246] on input "0327081216" at bounding box center [217, 248] width 206 height 29
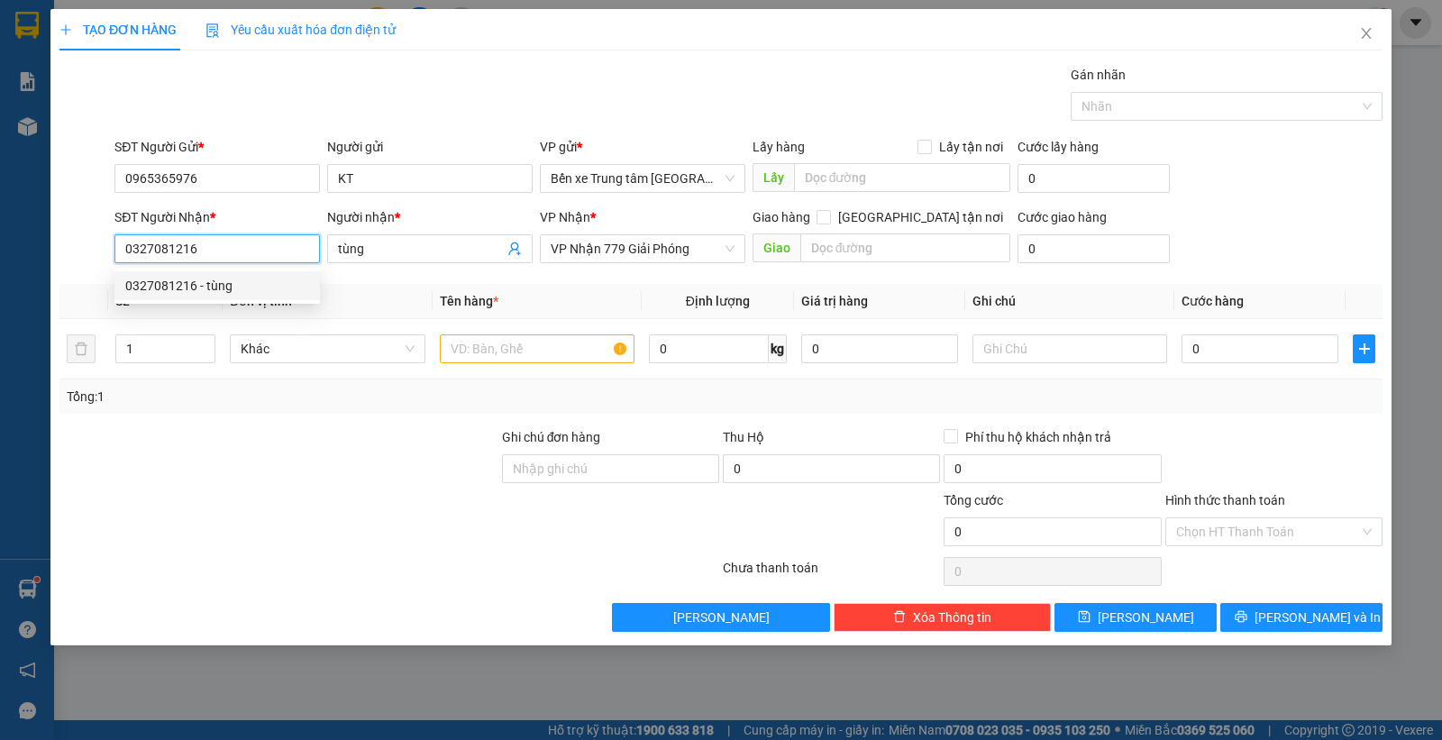
click at [216, 285] on div "0327081216 - tùng" at bounding box center [217, 286] width 184 height 20
type input "2"
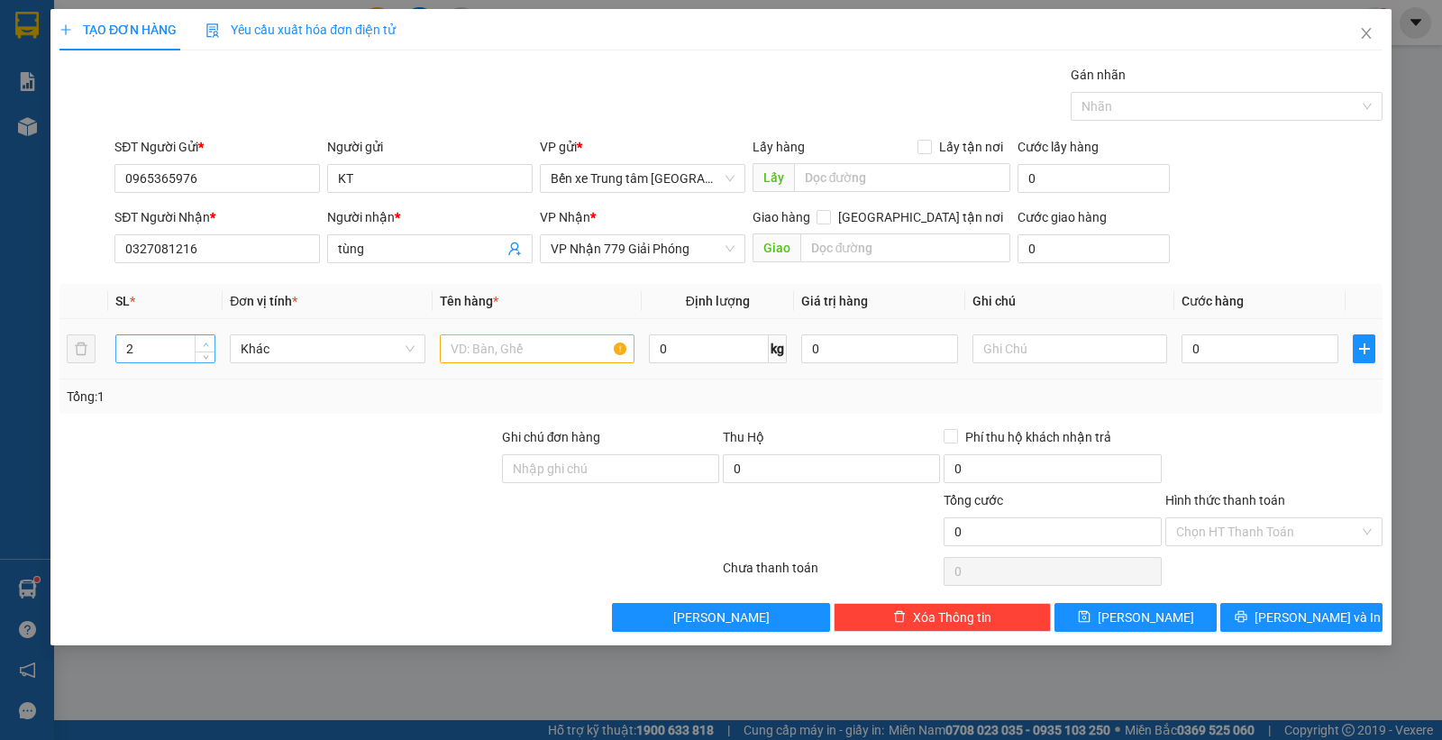
click at [209, 340] on span "up" at bounding box center [205, 344] width 11 height 11
click at [498, 352] on input "text" at bounding box center [537, 348] width 195 height 29
type input "XỐP+HỘP"
click at [1192, 354] on input "0" at bounding box center [1260, 348] width 157 height 29
type input "8"
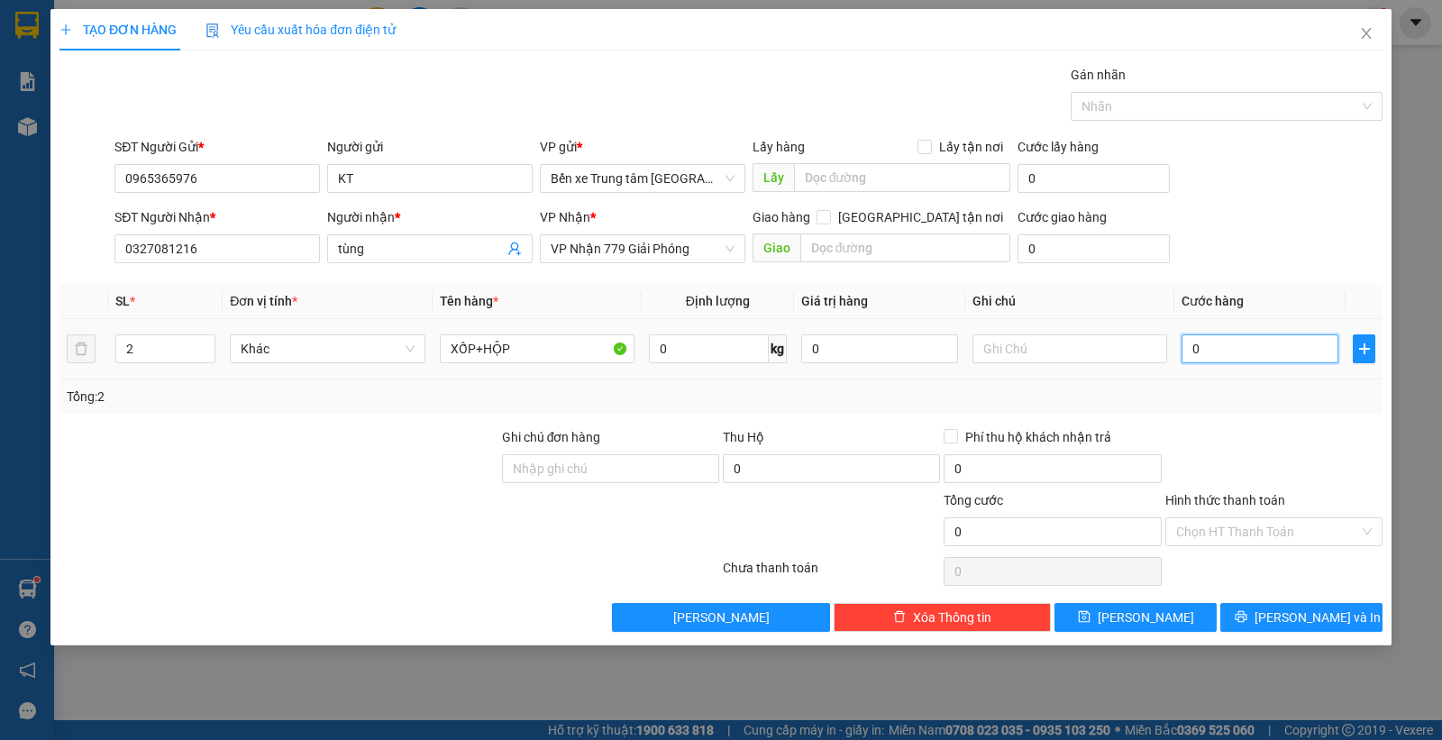
type input "8"
type input "80"
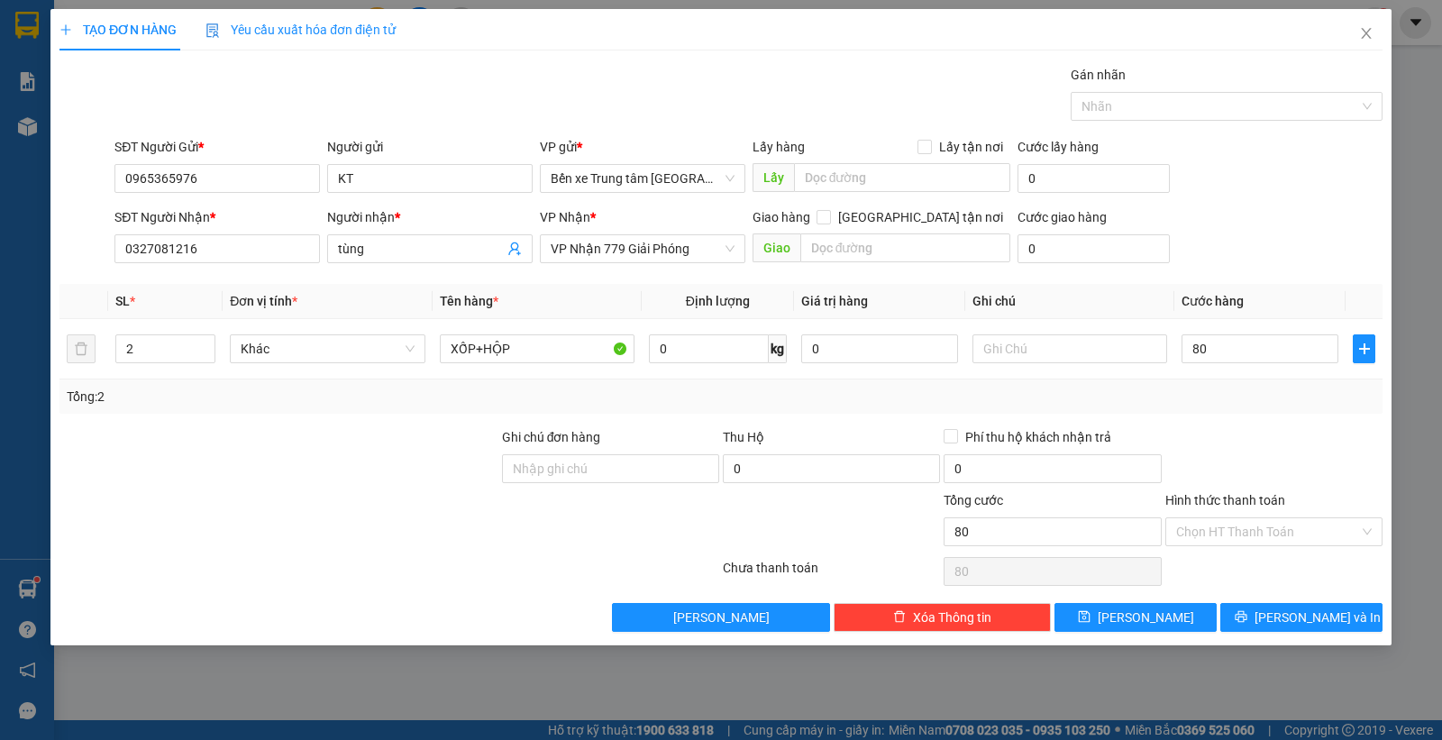
type input "80.000"
click at [1236, 224] on div "SĐT Người Nhận * 0327081216 Người nhận * tùng VP Nhận * VP Nhận 779 Giải Phóng …" at bounding box center [748, 238] width 1275 height 63
click at [1240, 406] on div "Tổng: 2" at bounding box center [721, 397] width 1309 height 20
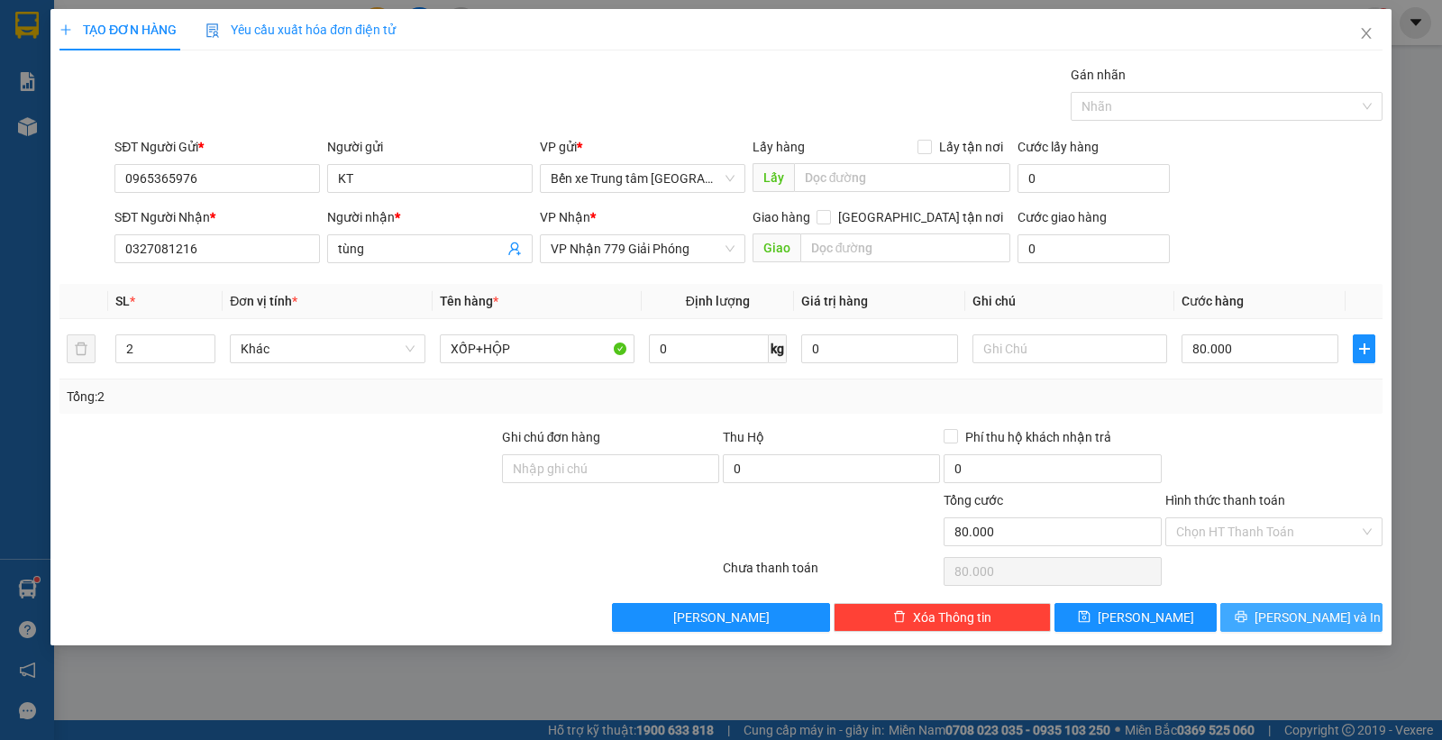
click at [1281, 615] on span "[PERSON_NAME] và In" at bounding box center [1318, 617] width 126 height 20
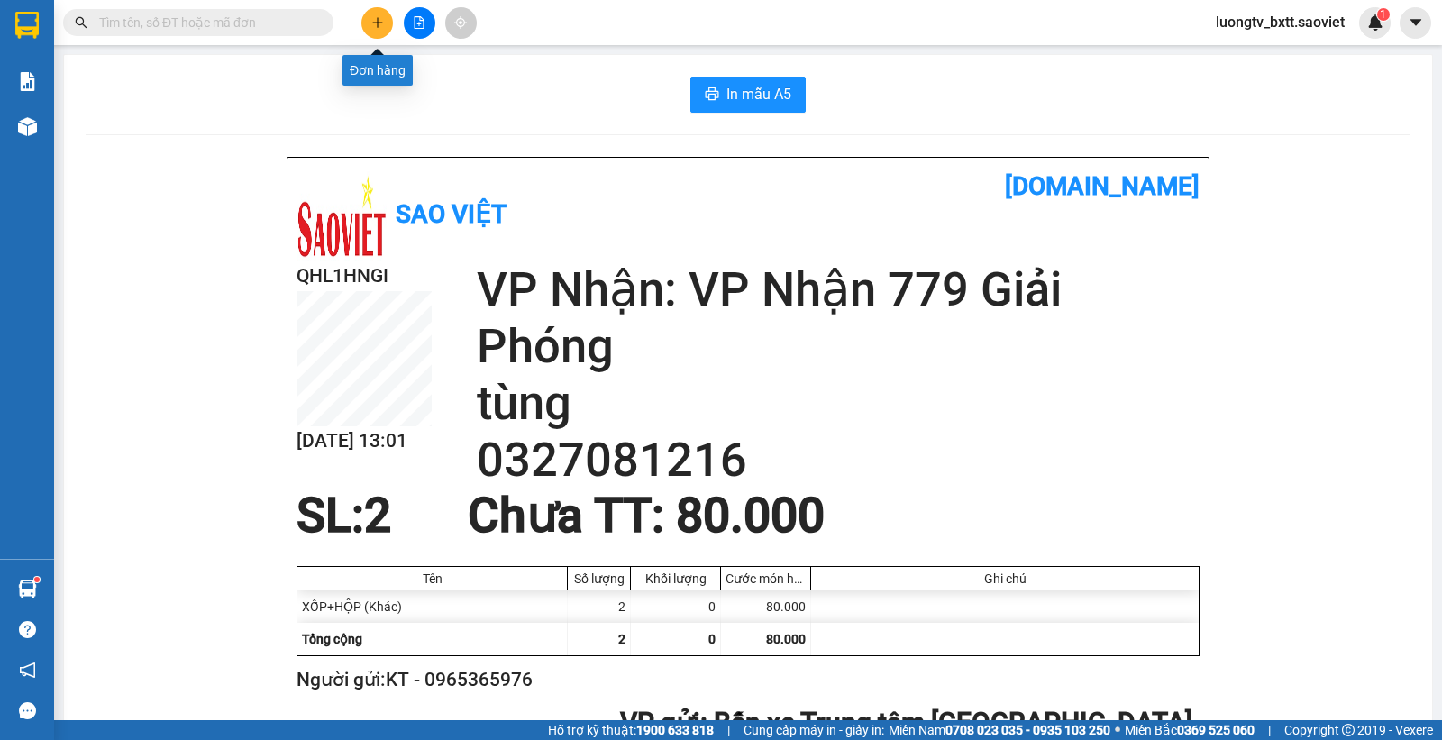
click at [379, 21] on icon "plus" at bounding box center [377, 22] width 13 height 13
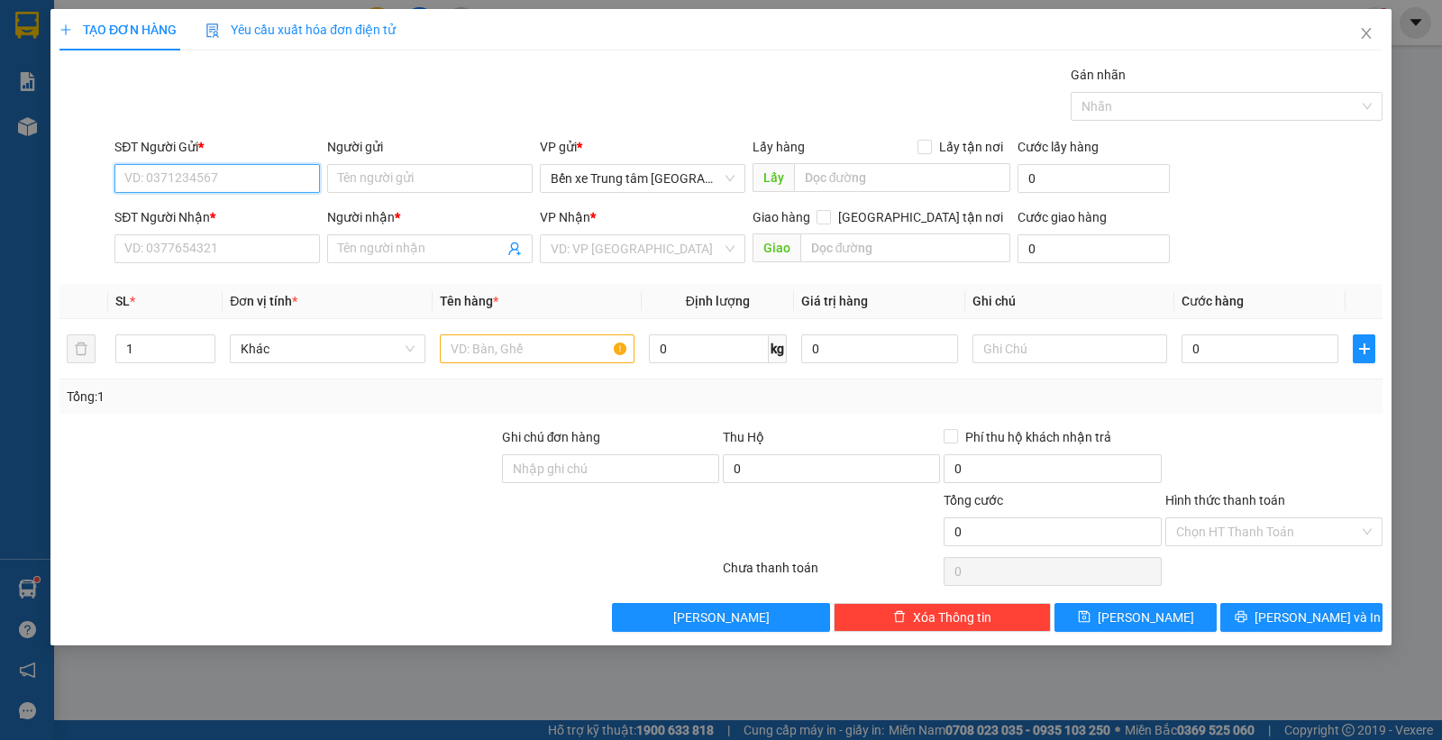
click at [273, 171] on input "SĐT Người Gửi *" at bounding box center [217, 178] width 206 height 29
type input "0986165536"
click at [196, 214] on div "0986165536 - cô" at bounding box center [217, 216] width 184 height 20
type input "cô"
type input "0386136068"
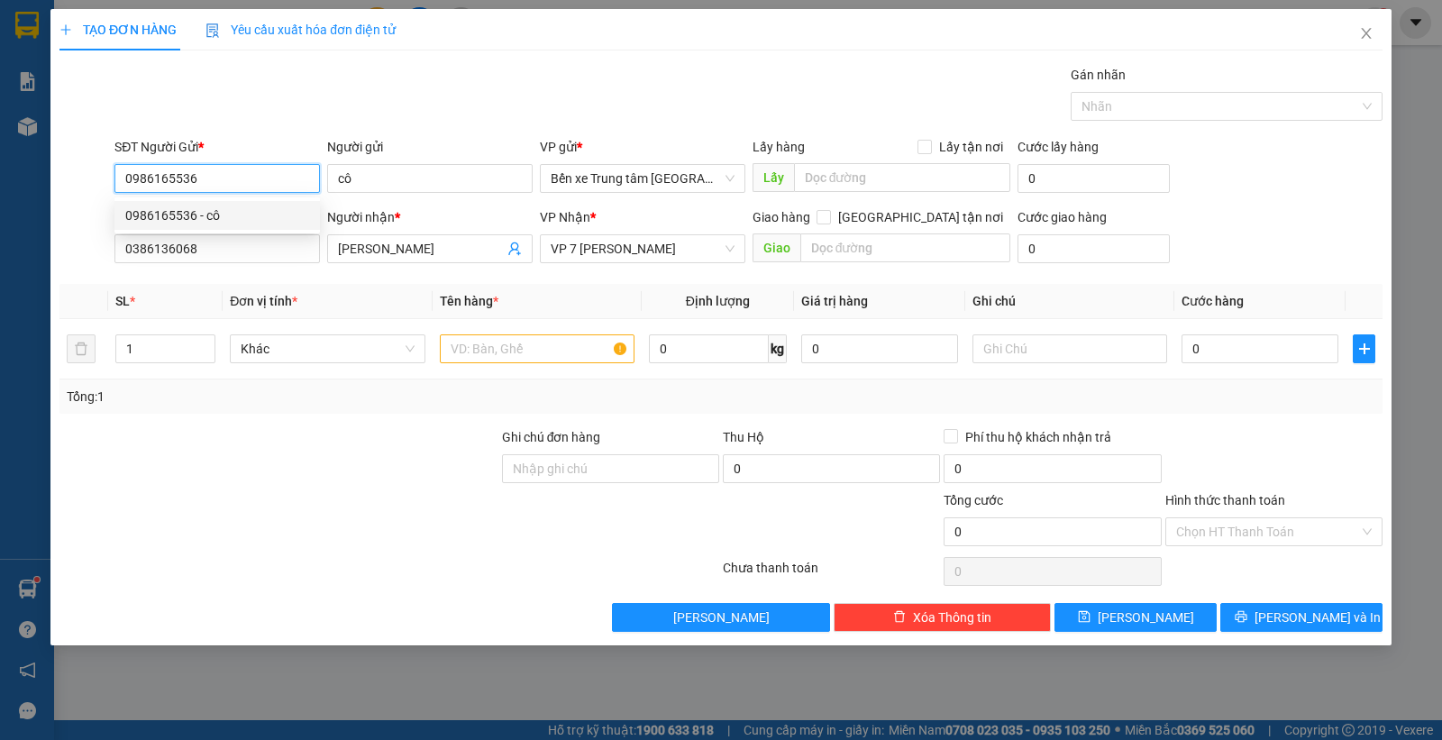
type input "[PERSON_NAME]"
type input "0986165536"
click at [466, 358] on input "text" at bounding box center [537, 348] width 195 height 29
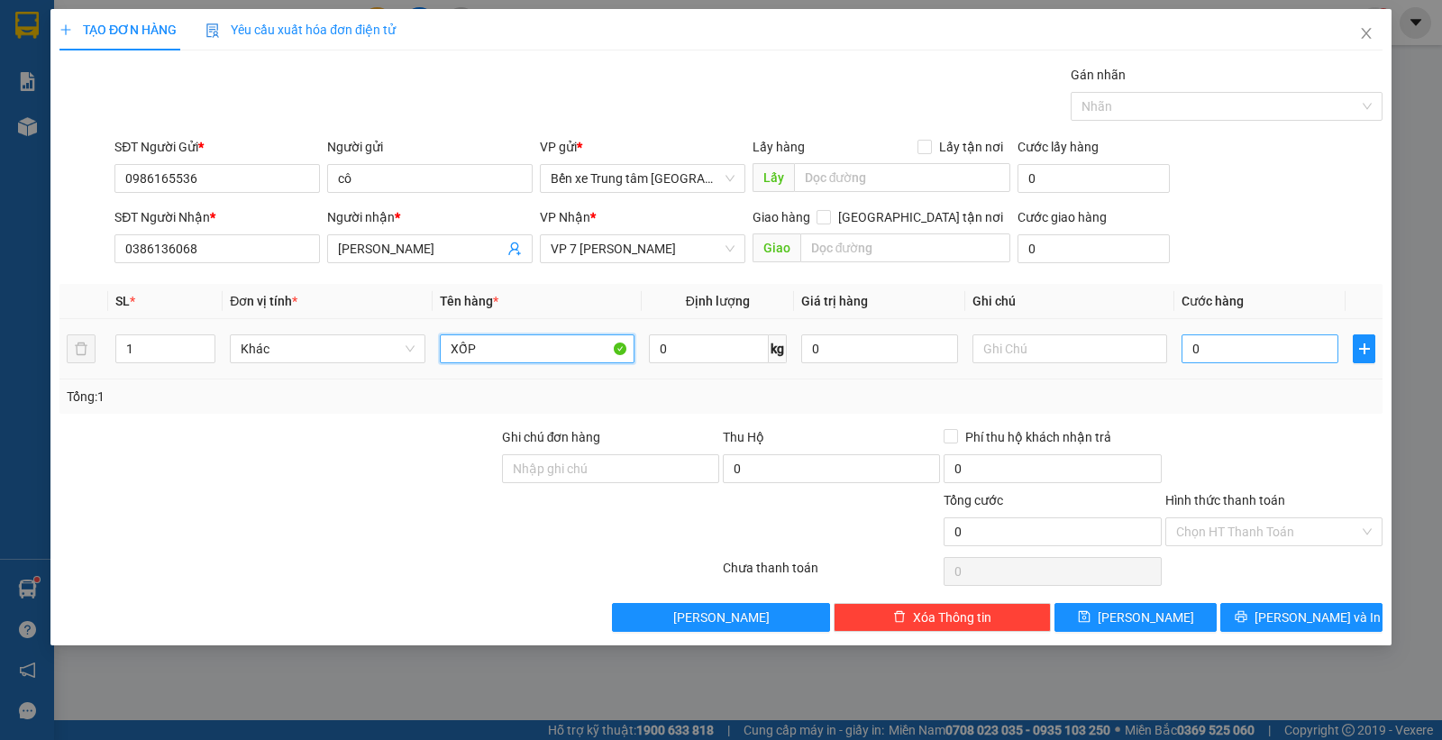
type input "XỐP"
click at [1237, 352] on input "0" at bounding box center [1260, 348] width 157 height 29
type input "5"
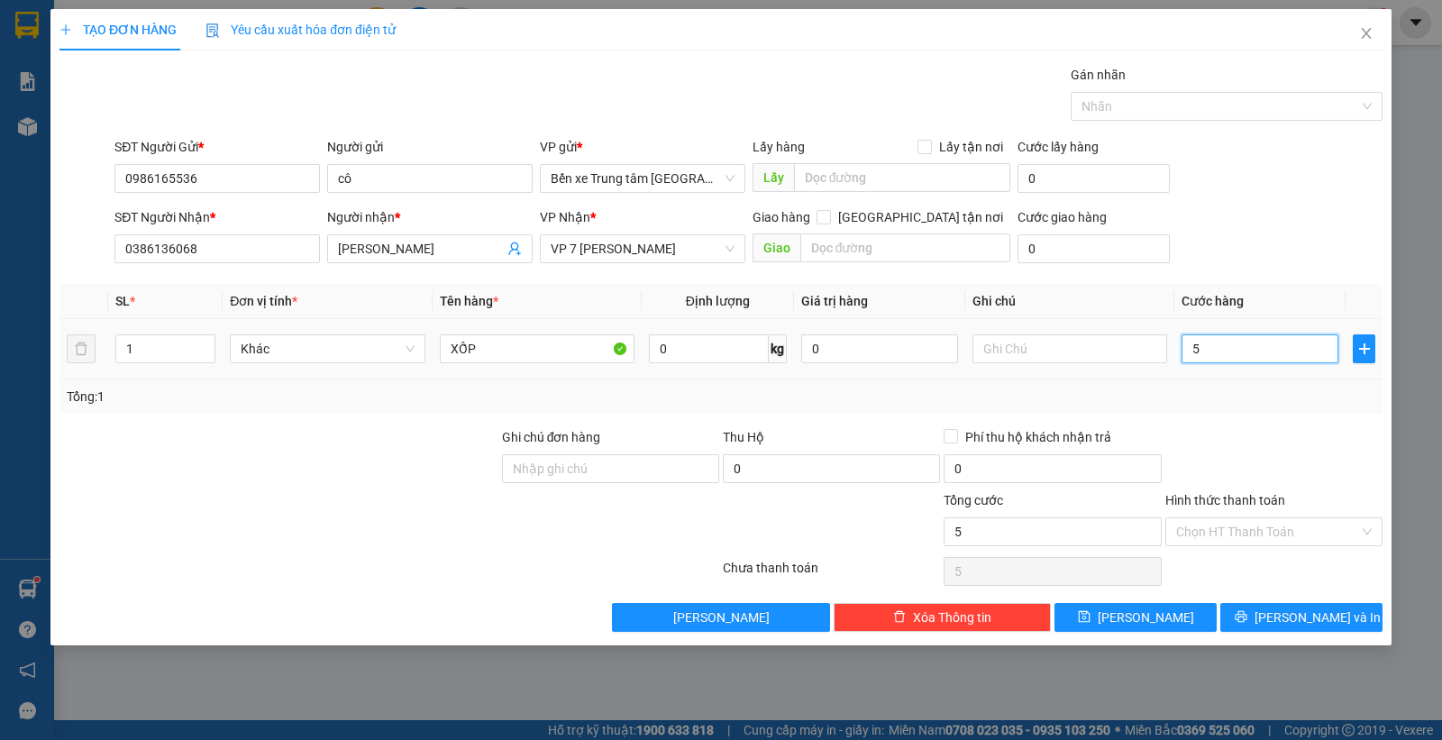
type input "50"
type input "50.000"
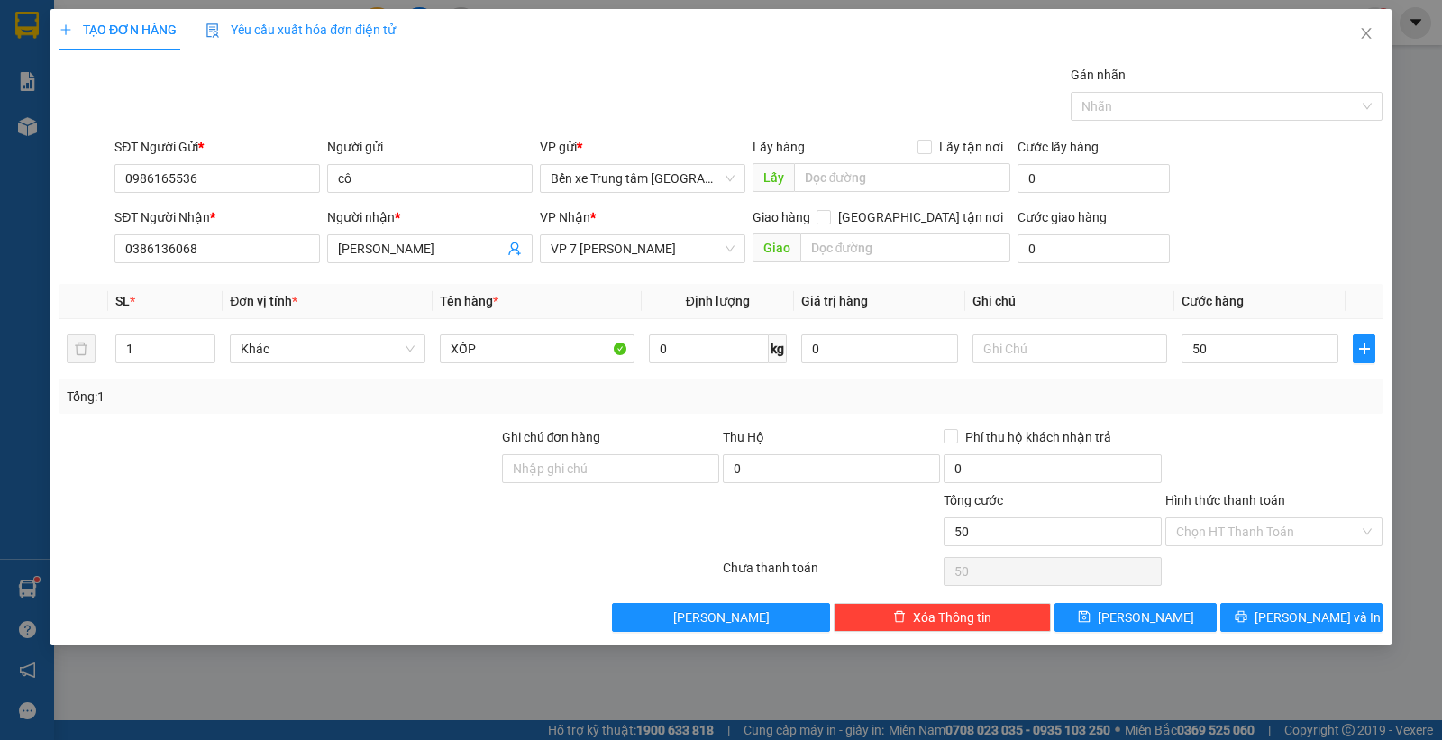
type input "50.000"
click at [1239, 206] on form "SĐT Người Gửi * 0986165536 Người gửi cô VP gửi * Bến xe Trung tâm Lào Cai Lấy h…" at bounding box center [720, 203] width 1323 height 133
click at [1247, 616] on icon "printer" at bounding box center [1241, 616] width 13 height 13
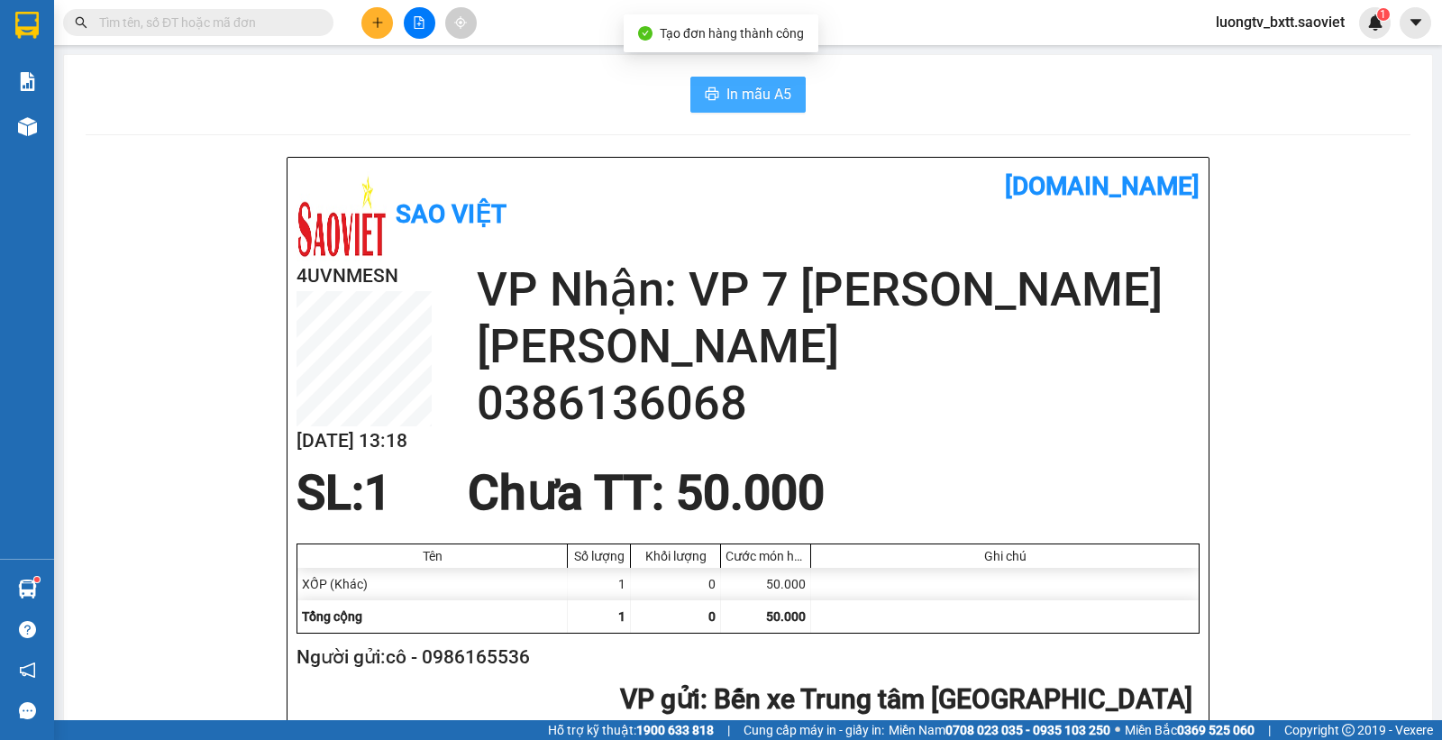
click at [726, 99] on span "In mẫu A5" at bounding box center [758, 94] width 65 height 23
click at [627, 84] on div "In mẫu A5" at bounding box center [748, 95] width 1325 height 36
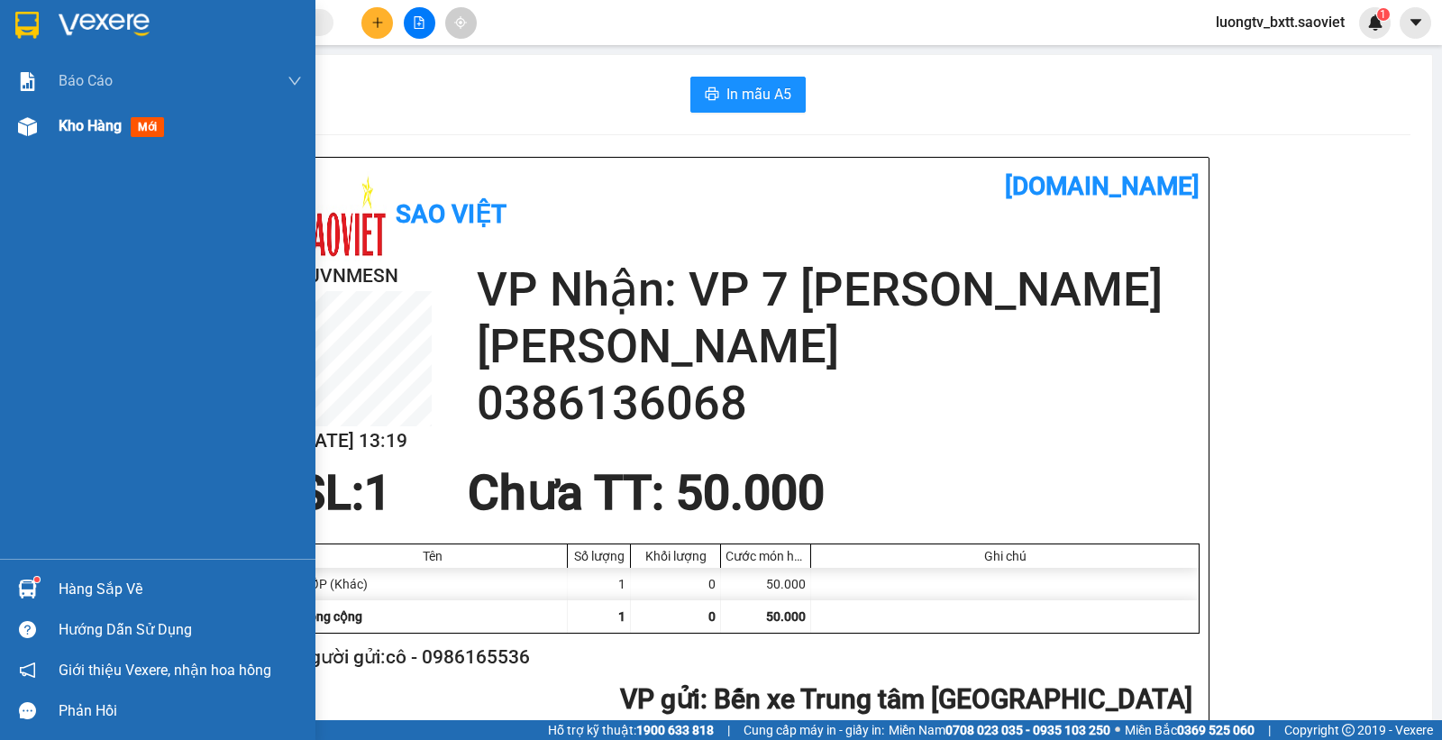
click at [56, 120] on div "Kho hàng mới" at bounding box center [157, 126] width 315 height 45
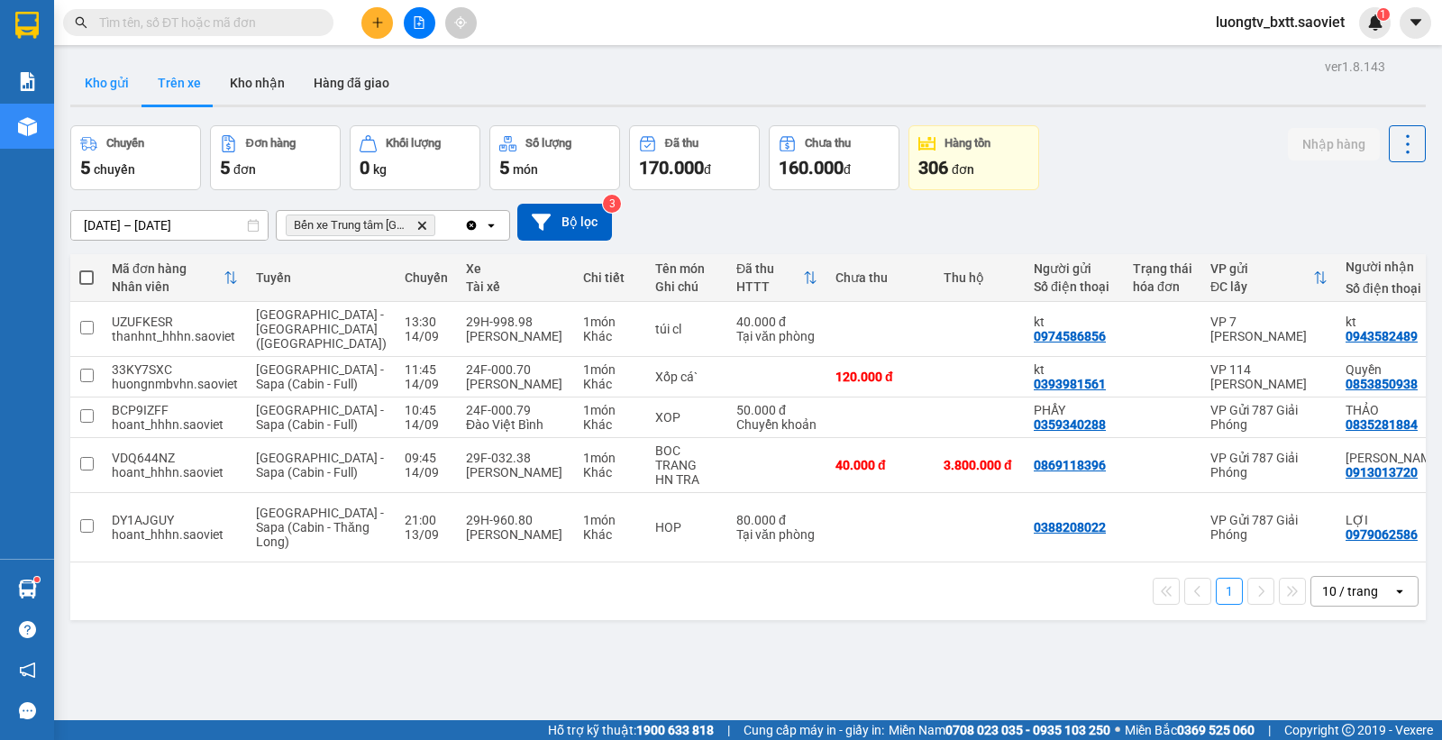
click at [108, 84] on button "Kho gửi" at bounding box center [106, 82] width 73 height 43
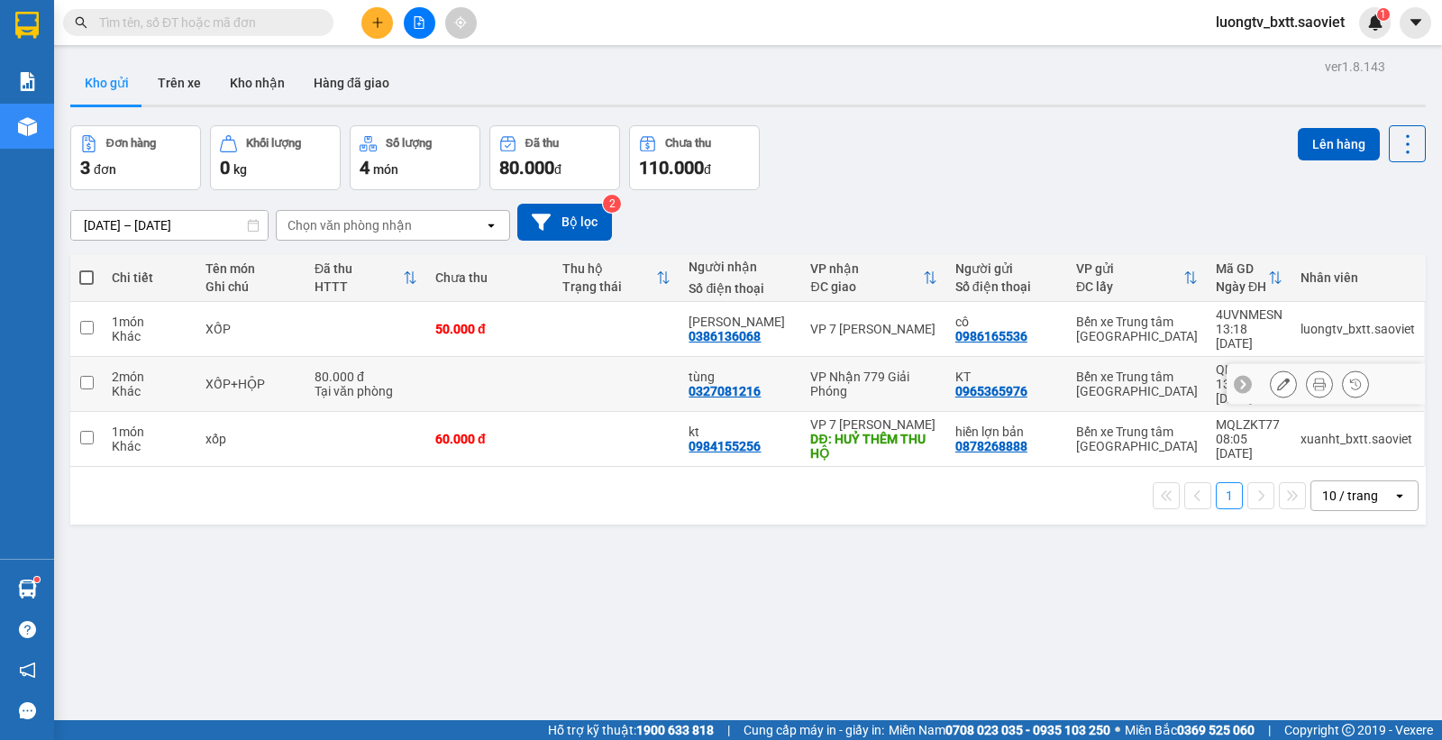
click at [659, 366] on td at bounding box center [616, 384] width 127 height 55
checkbox input "true"
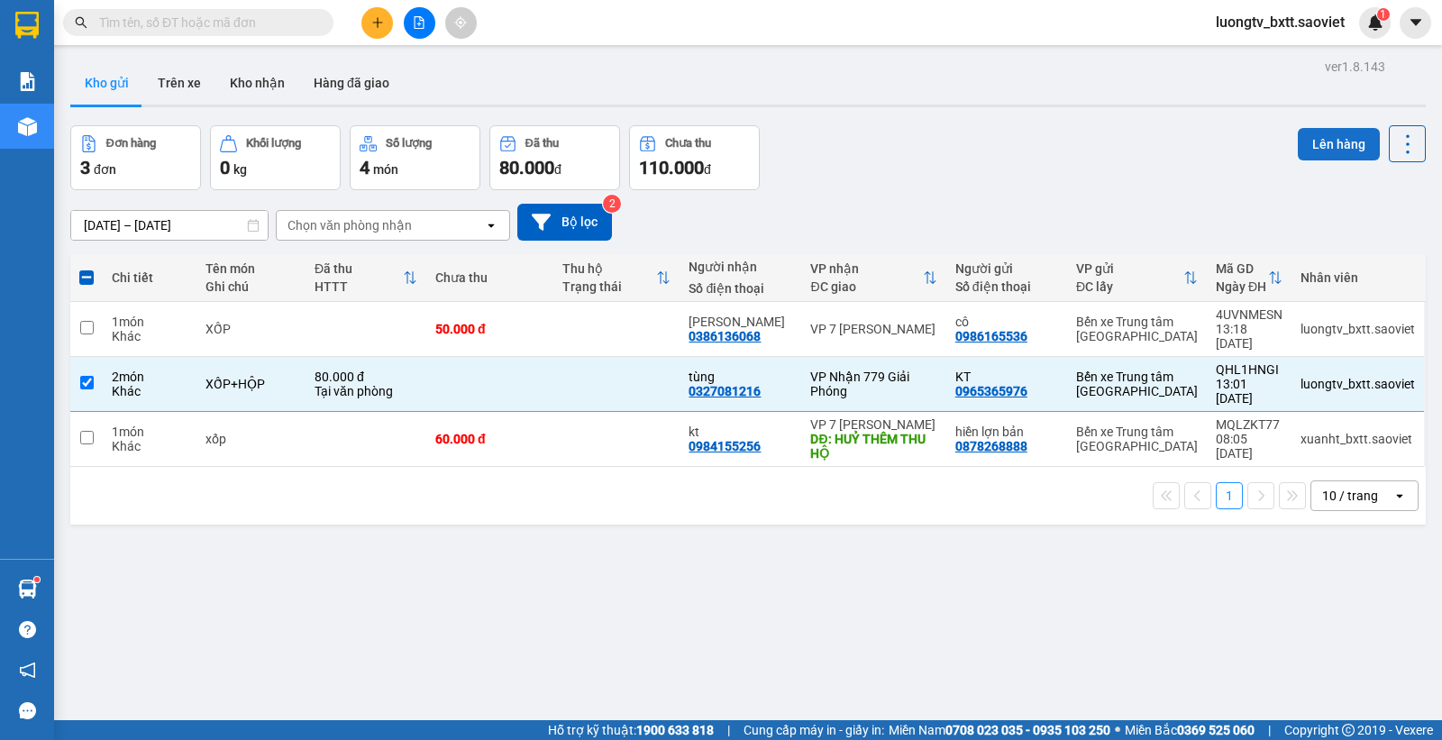
click at [1281, 144] on button "Lên hàng" at bounding box center [1339, 144] width 82 height 32
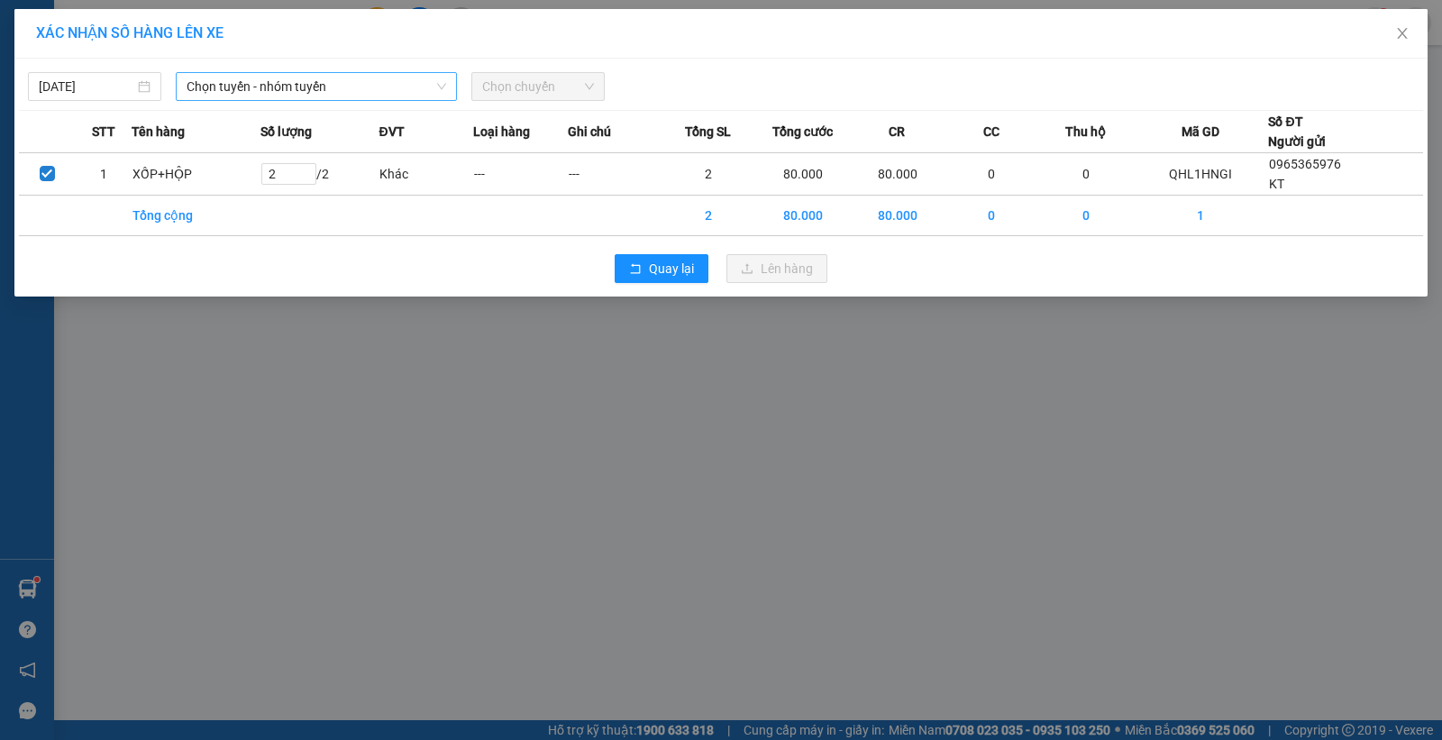
click at [276, 83] on span "Chọn tuyến - nhóm tuyến" at bounding box center [317, 86] width 260 height 27
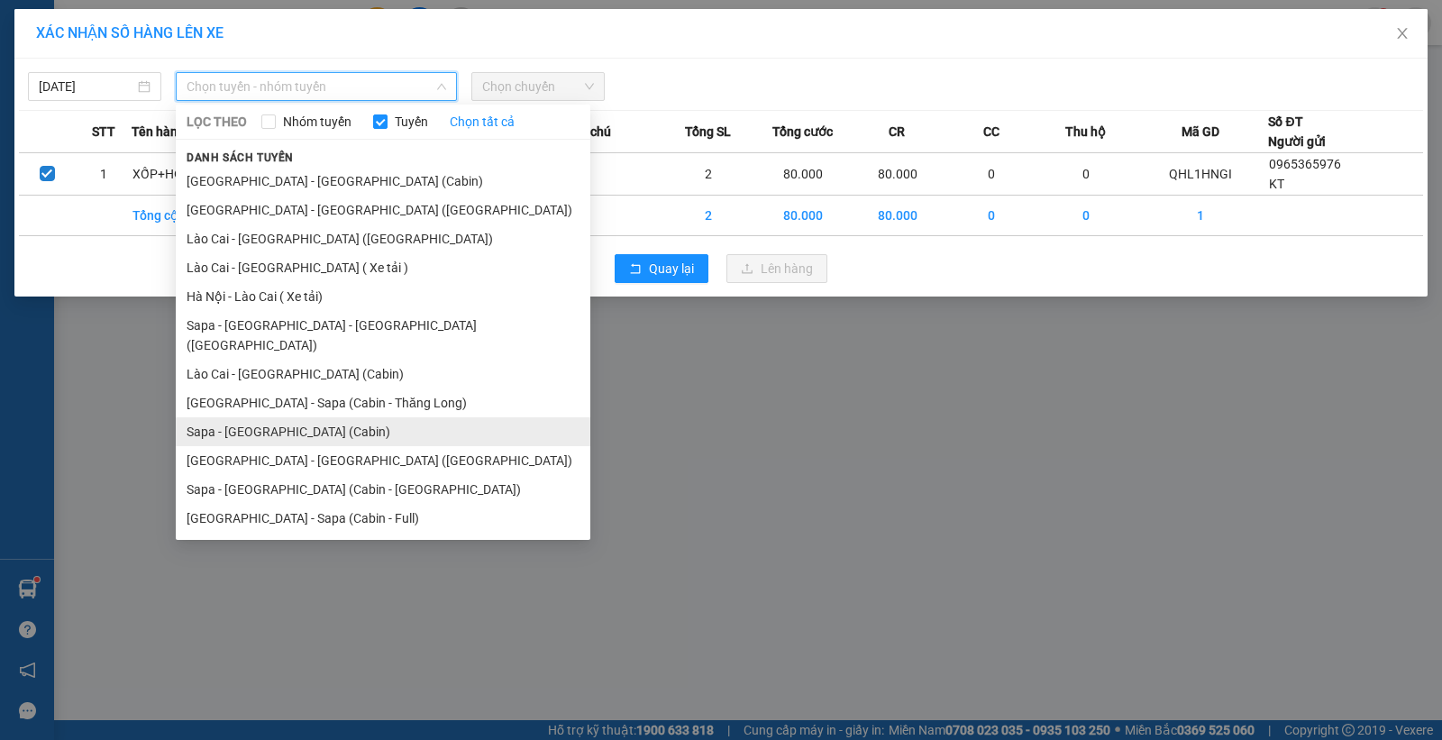
click at [287, 417] on li "Sapa - [GEOGRAPHIC_DATA] (Cabin)" at bounding box center [383, 431] width 415 height 29
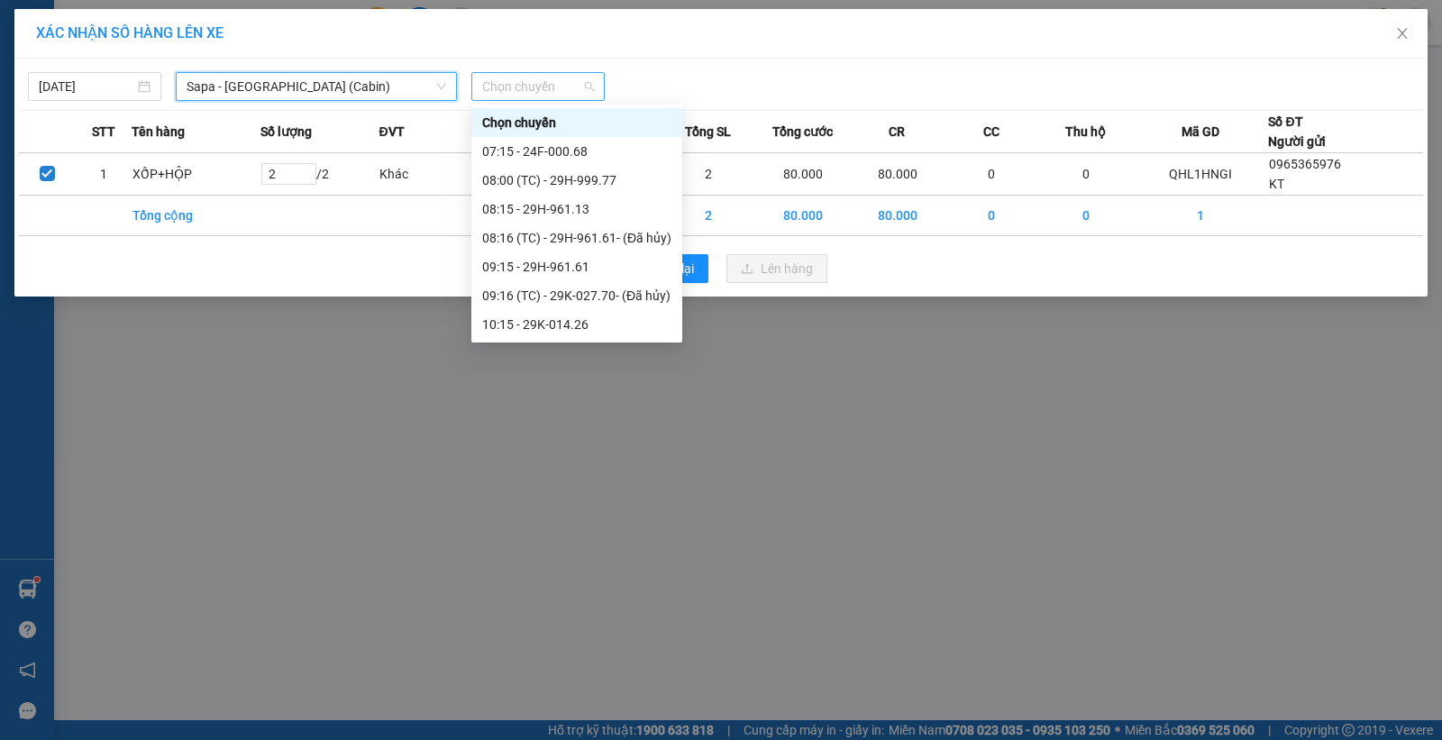
click at [539, 88] on span "Chọn chuyến" at bounding box center [538, 86] width 112 height 27
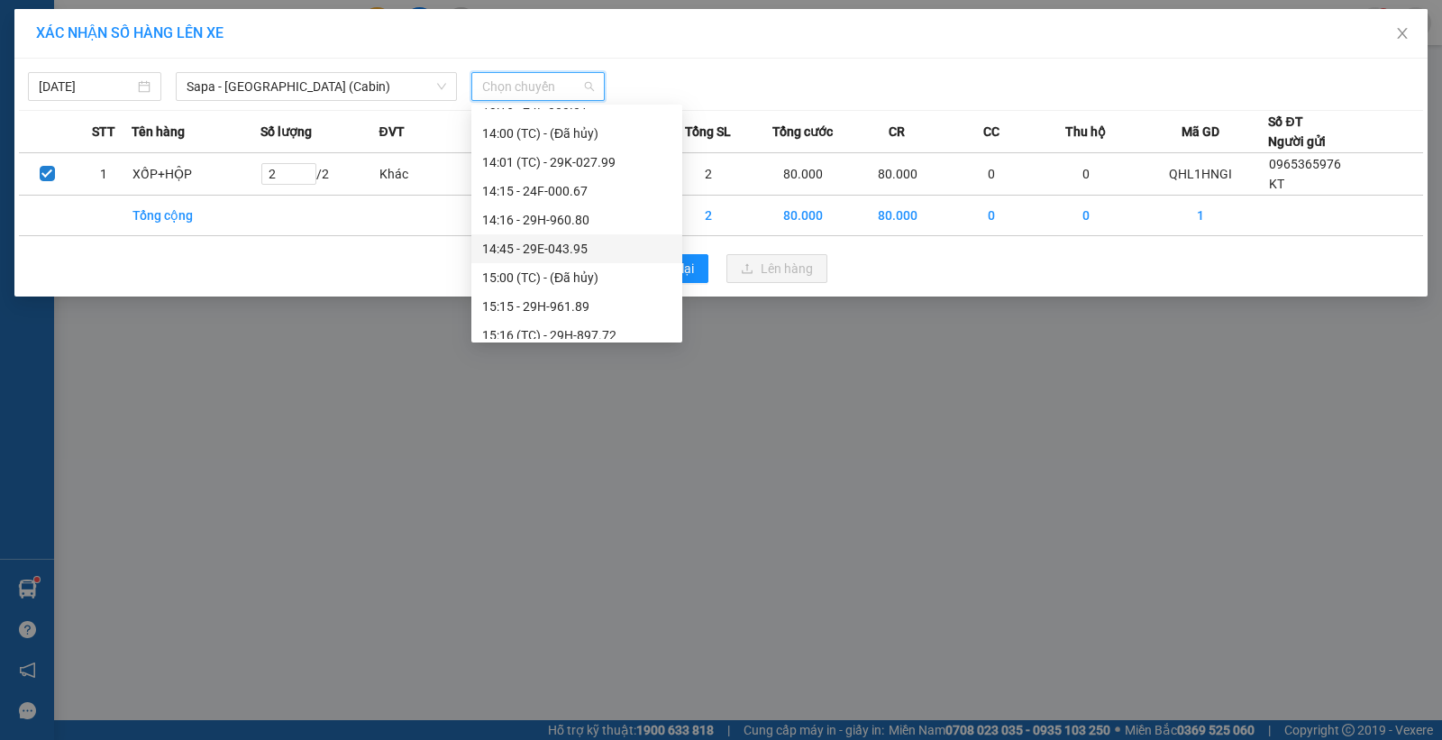
scroll to position [338, 0]
click at [578, 181] on div "13:15 - 29H-898.39" at bounding box center [576, 188] width 189 height 20
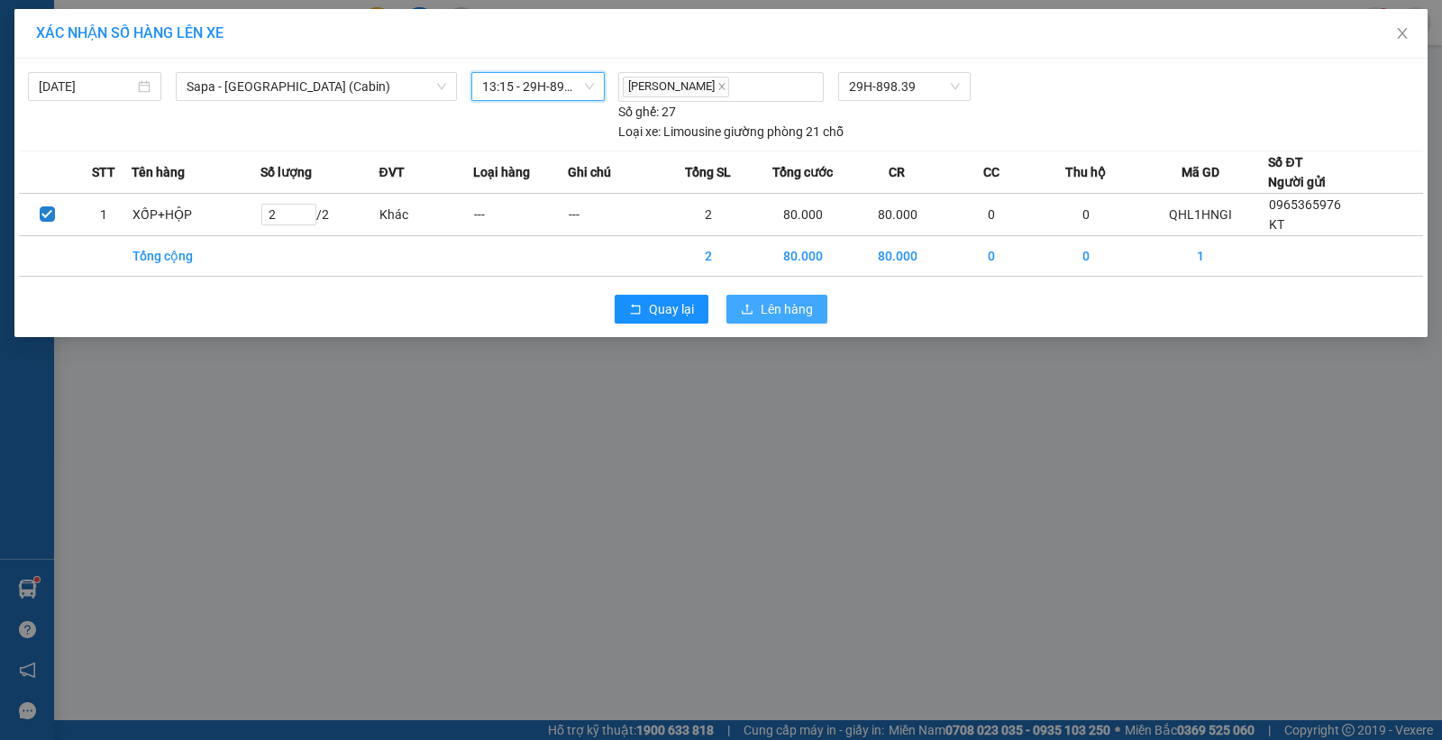
click at [776, 314] on span "Lên hàng" at bounding box center [787, 309] width 52 height 20
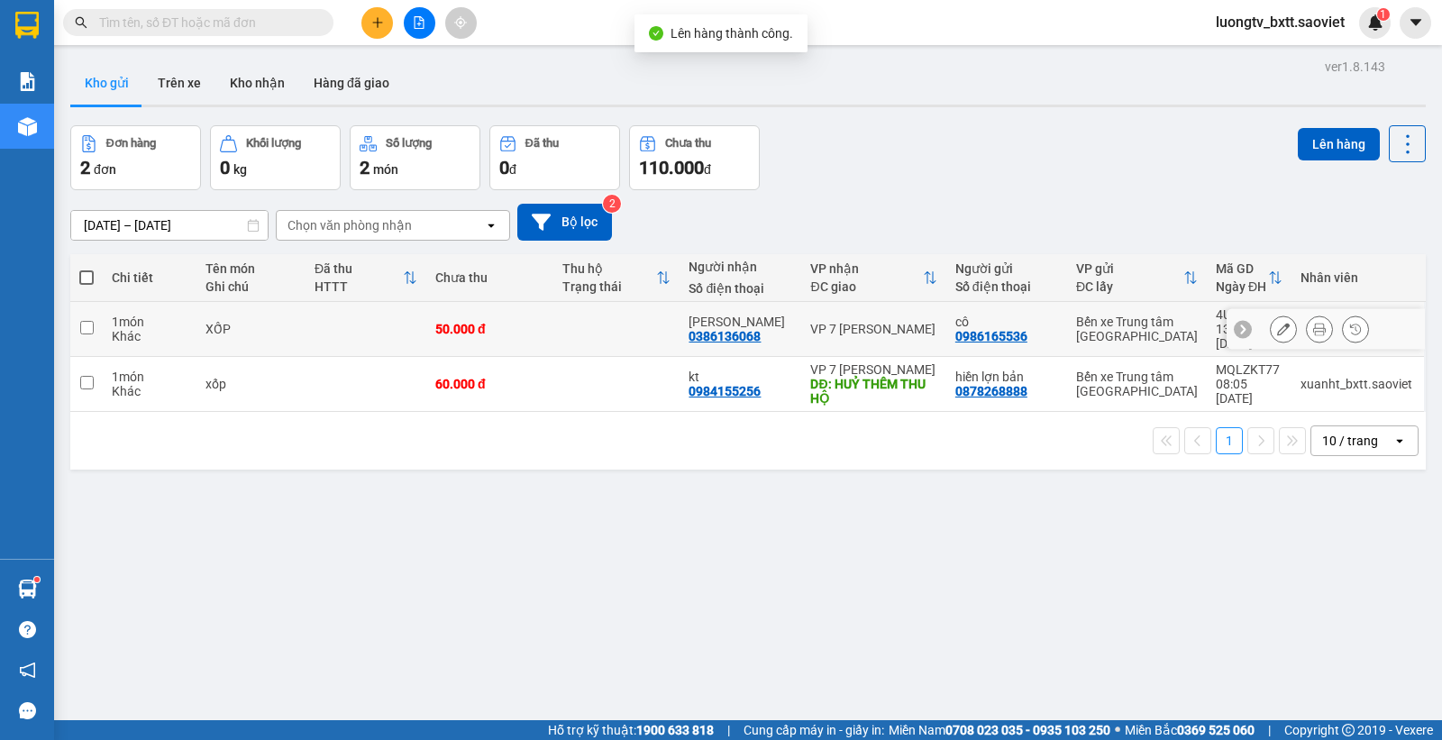
click at [569, 326] on td at bounding box center [616, 329] width 127 height 55
checkbox input "true"
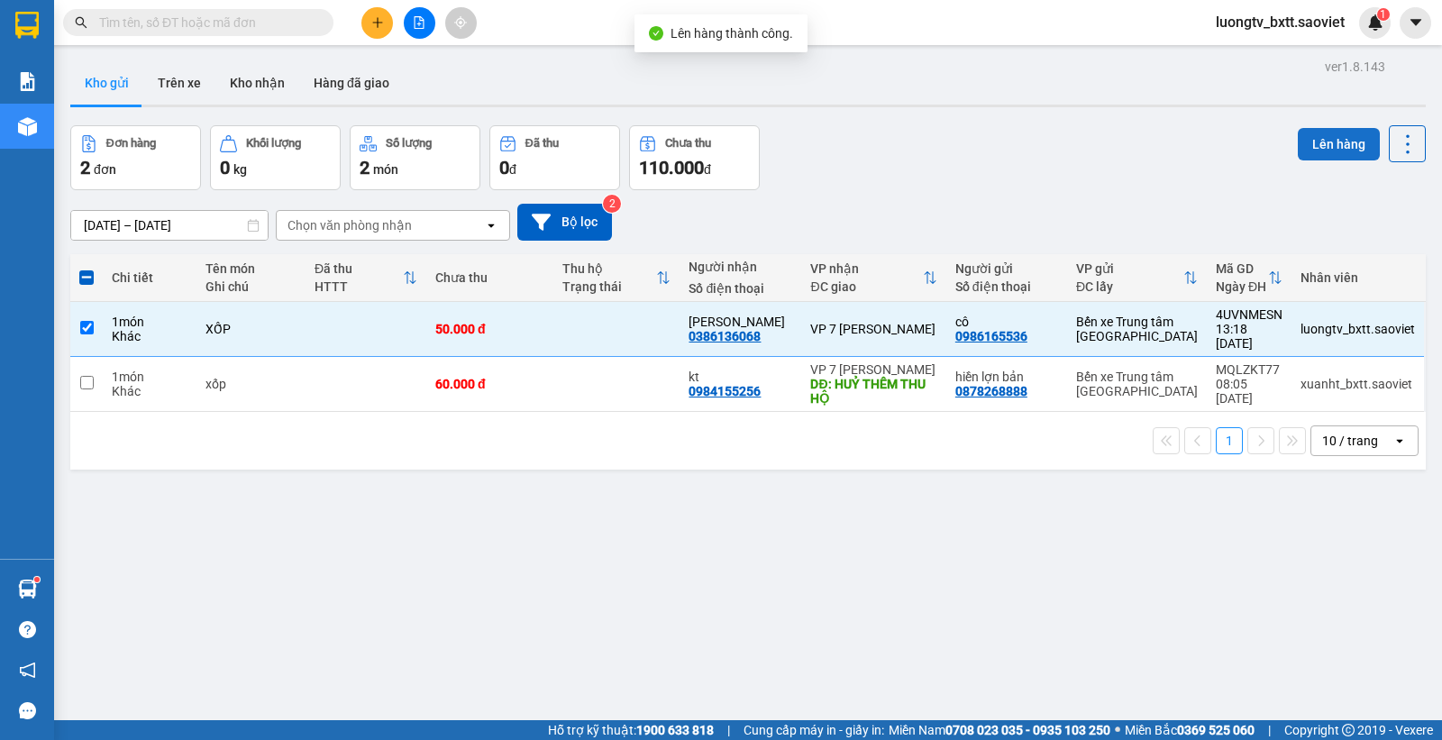
click at [1281, 146] on button "Lên hàng" at bounding box center [1339, 144] width 82 height 32
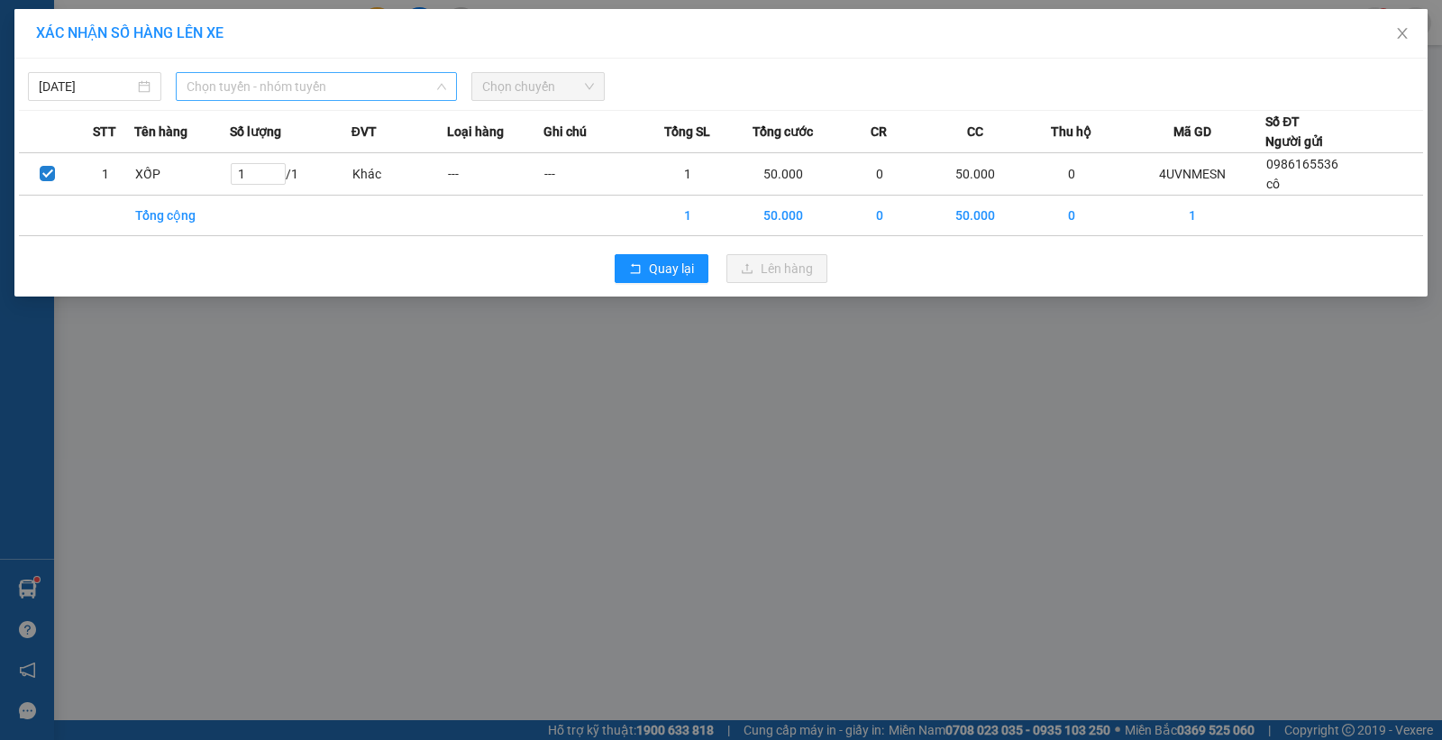
click at [294, 87] on span "Chọn tuyến - nhóm tuyến" at bounding box center [317, 86] width 260 height 27
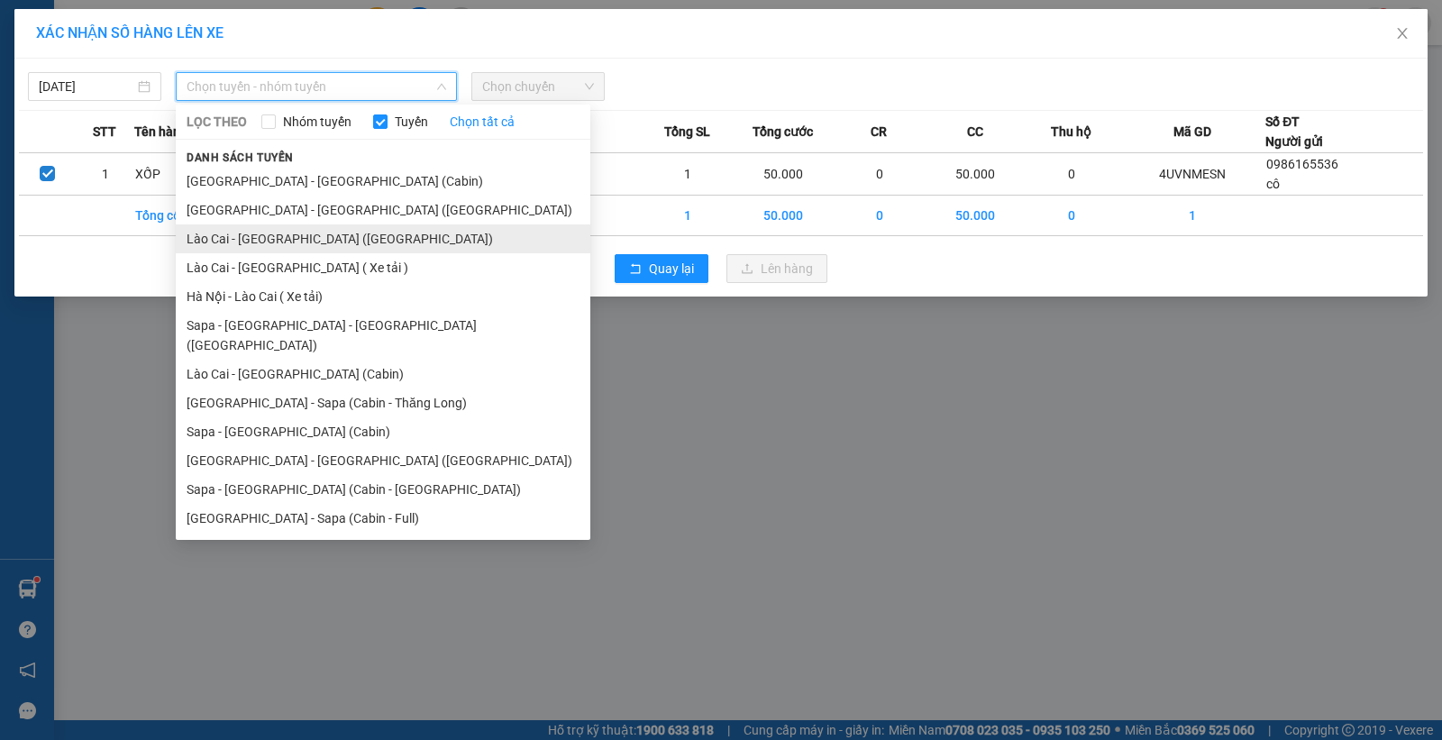
click at [299, 245] on li "Lào Cai - [GEOGRAPHIC_DATA] ([GEOGRAPHIC_DATA])" at bounding box center [383, 238] width 415 height 29
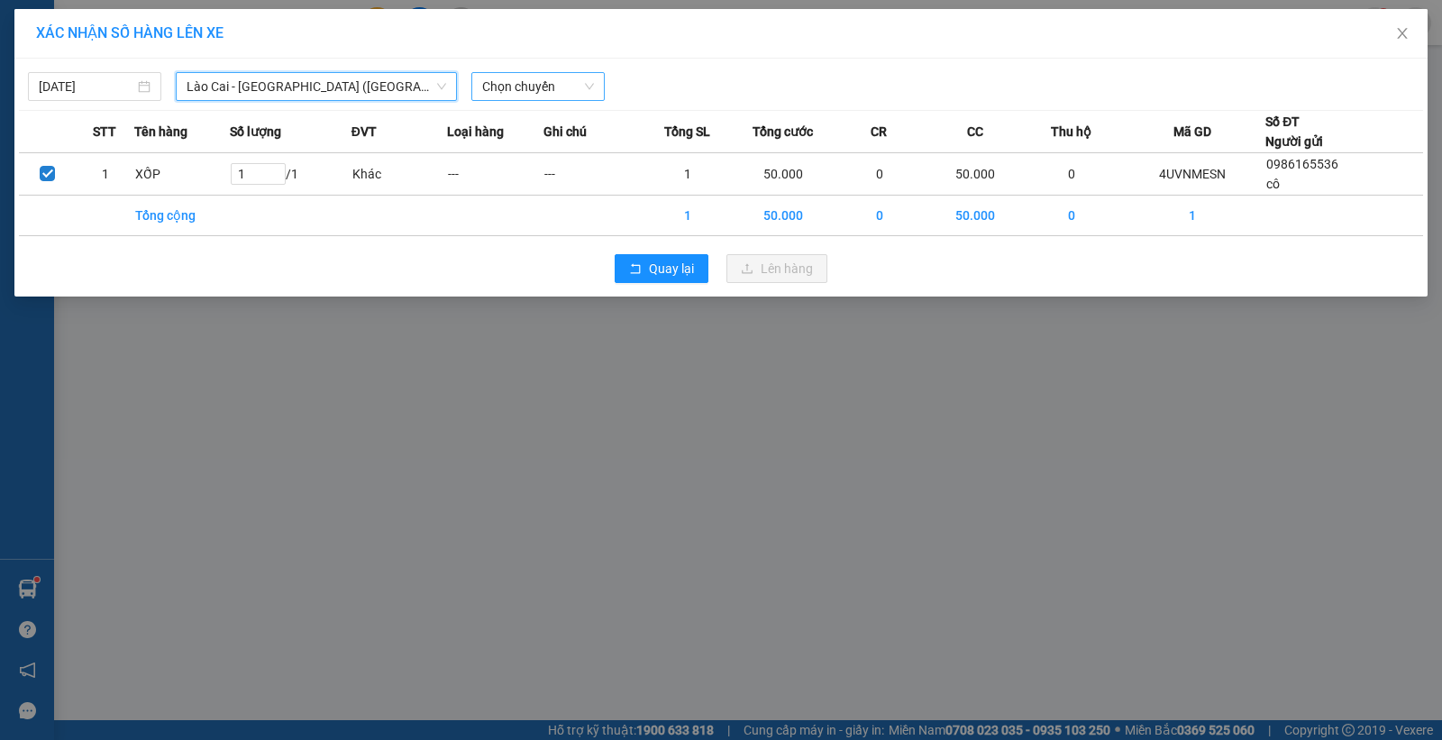
click at [520, 88] on span "Chọn chuyến" at bounding box center [538, 86] width 112 height 27
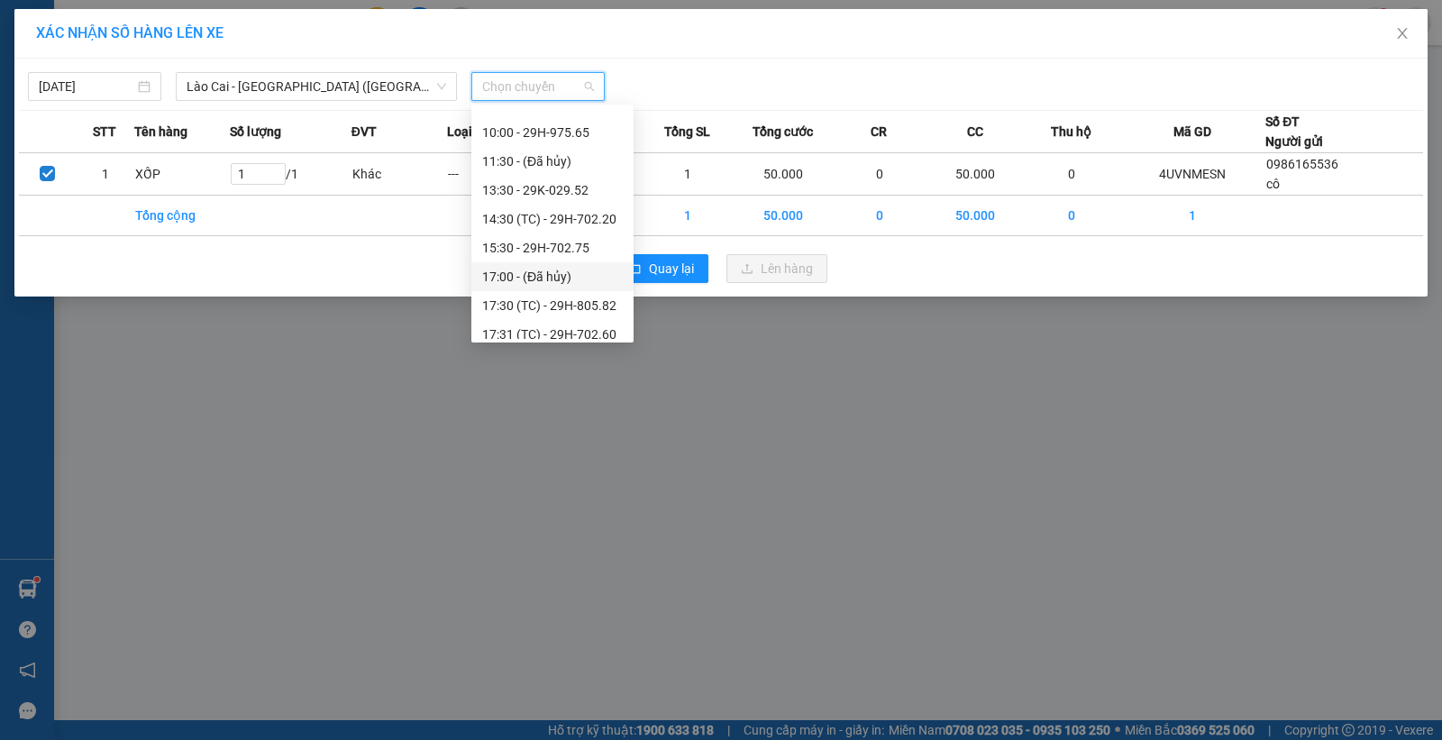
scroll to position [113, 0]
click at [550, 244] on div "13:30 - 29K-029.52" at bounding box center [552, 241] width 141 height 20
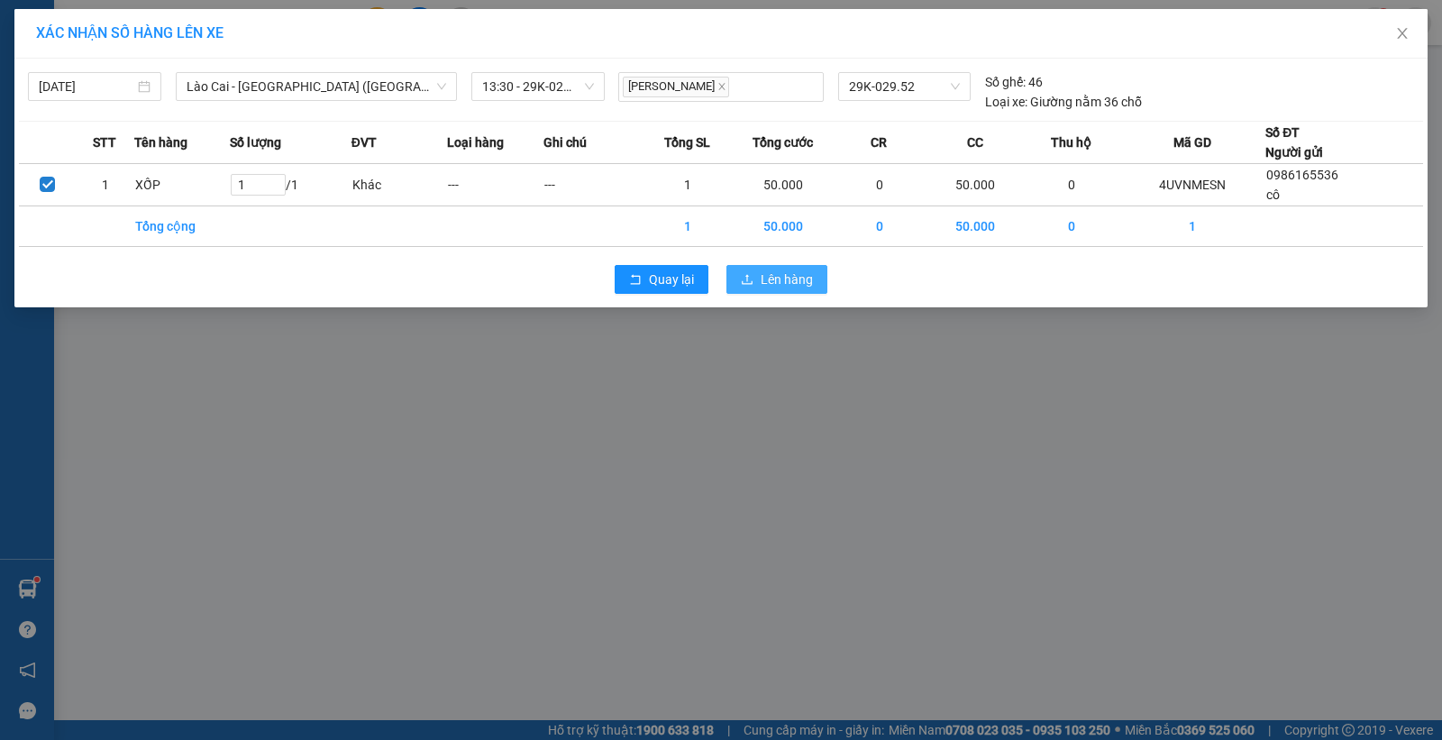
click at [793, 289] on span "Lên hàng" at bounding box center [787, 279] width 52 height 20
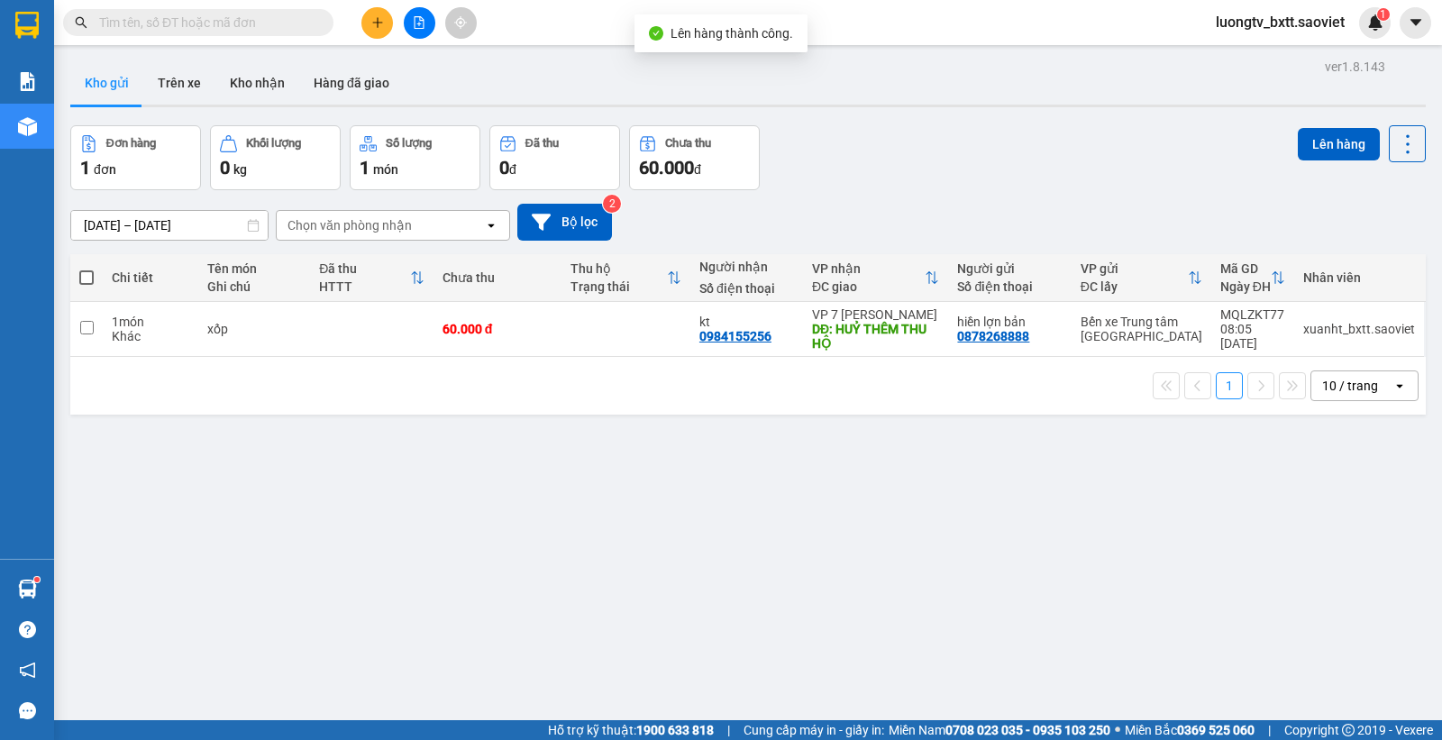
click at [866, 167] on div "Đơn hàng 1 đơn Khối lượng 0 kg Số lượng 1 món Đã thu 0 đ Chưa thu 60.000 đ Lên …" at bounding box center [748, 157] width 1356 height 65
click at [244, 30] on input "text" at bounding box center [205, 23] width 213 height 20
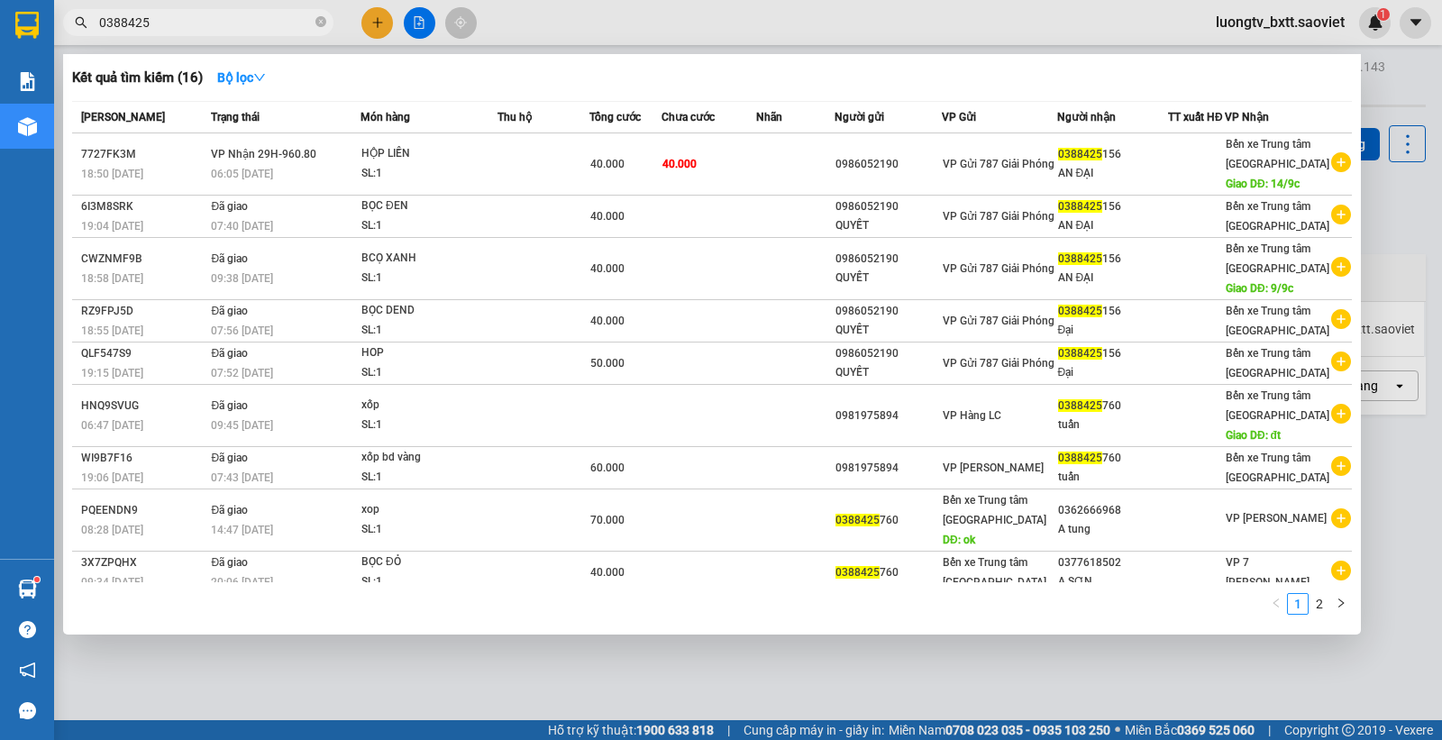
type input "0388425"
click at [318, 21] on icon "close-circle" at bounding box center [320, 21] width 11 height 11
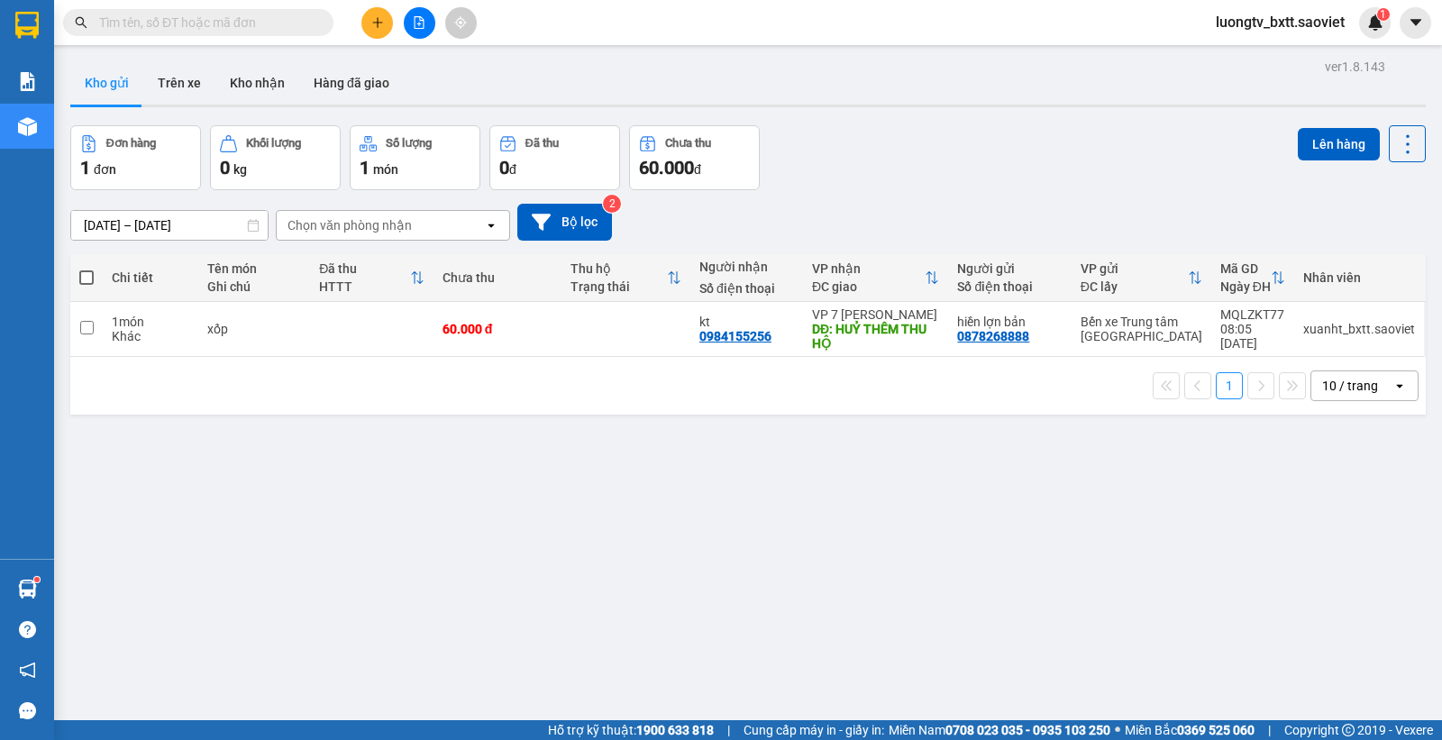
click at [1028, 177] on div "Đơn hàng 1 đơn Khối lượng 0 kg Số lượng 1 món Đã thu 0 đ Chưa thu 60.000 đ Lên …" at bounding box center [748, 157] width 1356 height 65
click at [983, 178] on div "Đơn hàng 1 đơn Khối lượng 0 kg Số lượng 1 món Đã thu 0 đ Chưa thu 60.000 đ Lên …" at bounding box center [748, 157] width 1356 height 65
